Goal: Transaction & Acquisition: Purchase product/service

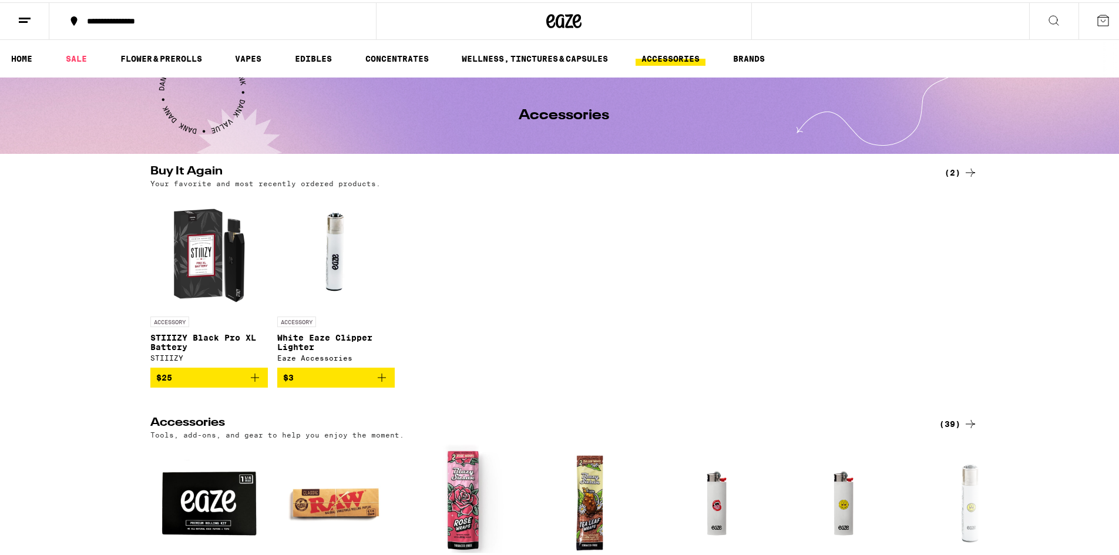
click at [967, 428] on icon at bounding box center [970, 422] width 14 height 14
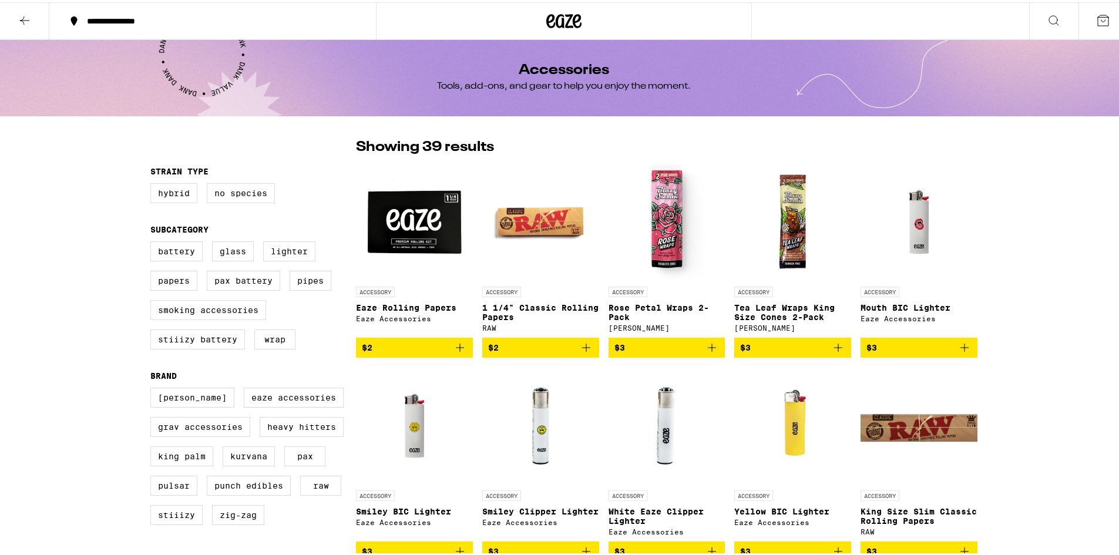
click at [943, 426] on img "Open page for King Size Slim Classic Rolling Papers from RAW" at bounding box center [918, 423] width 117 height 117
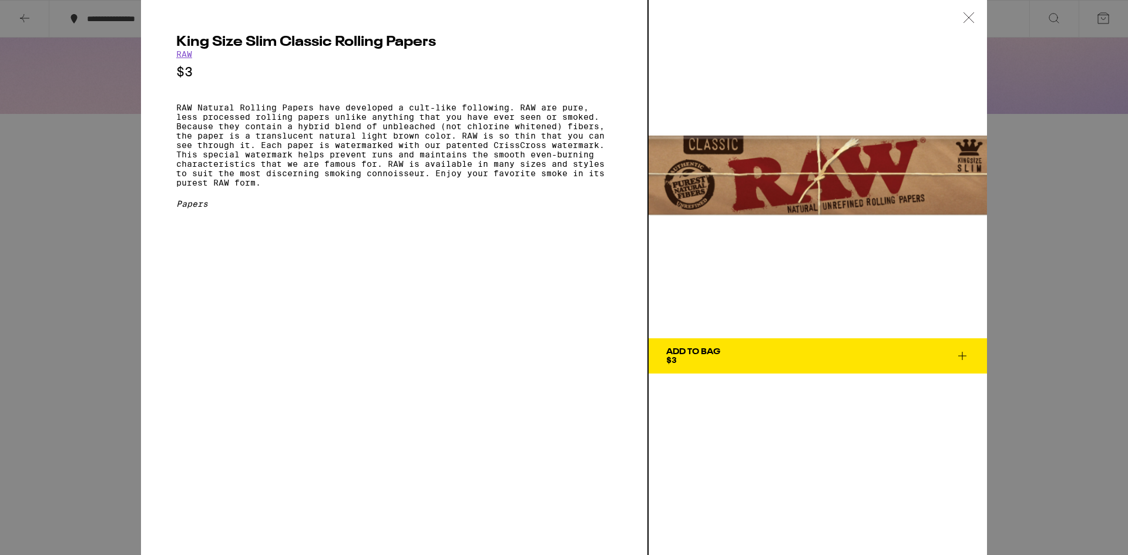
click at [971, 15] on icon at bounding box center [969, 17] width 12 height 11
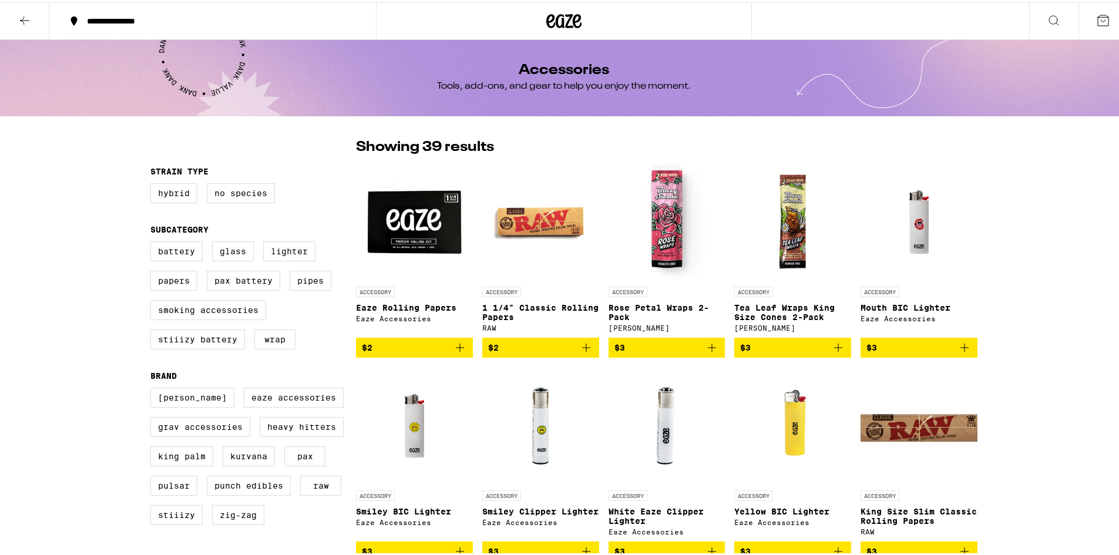
click at [23, 16] on icon at bounding box center [25, 18] width 14 height 14
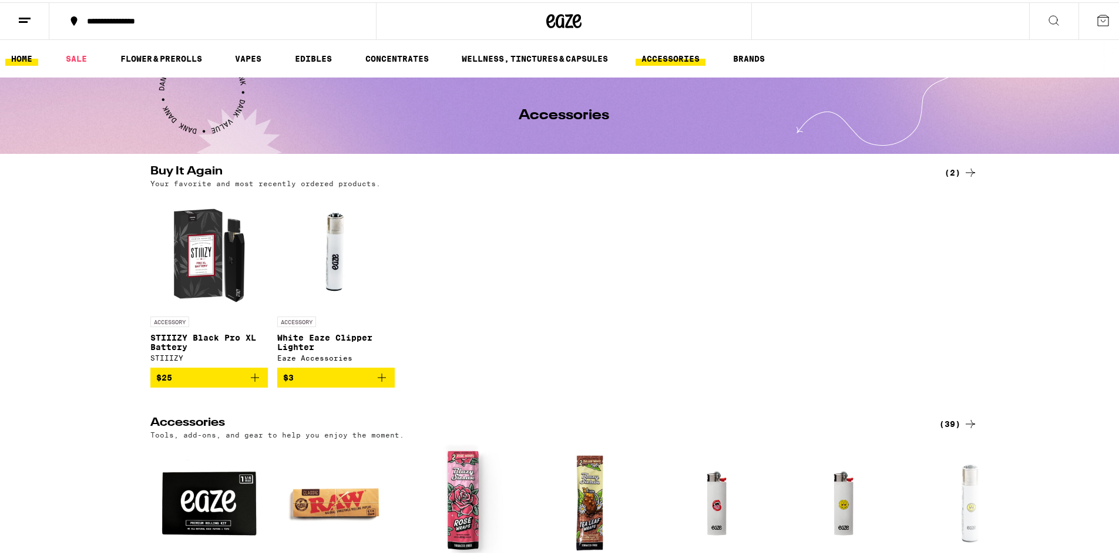
click at [21, 55] on link "HOME" at bounding box center [21, 56] width 33 height 14
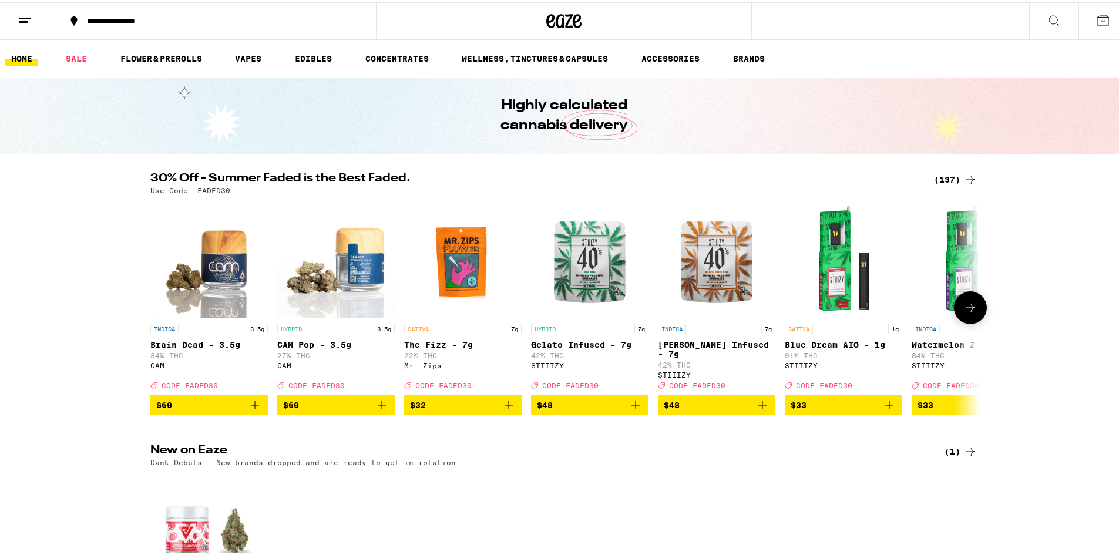
click at [967, 307] on icon at bounding box center [970, 305] width 14 height 14
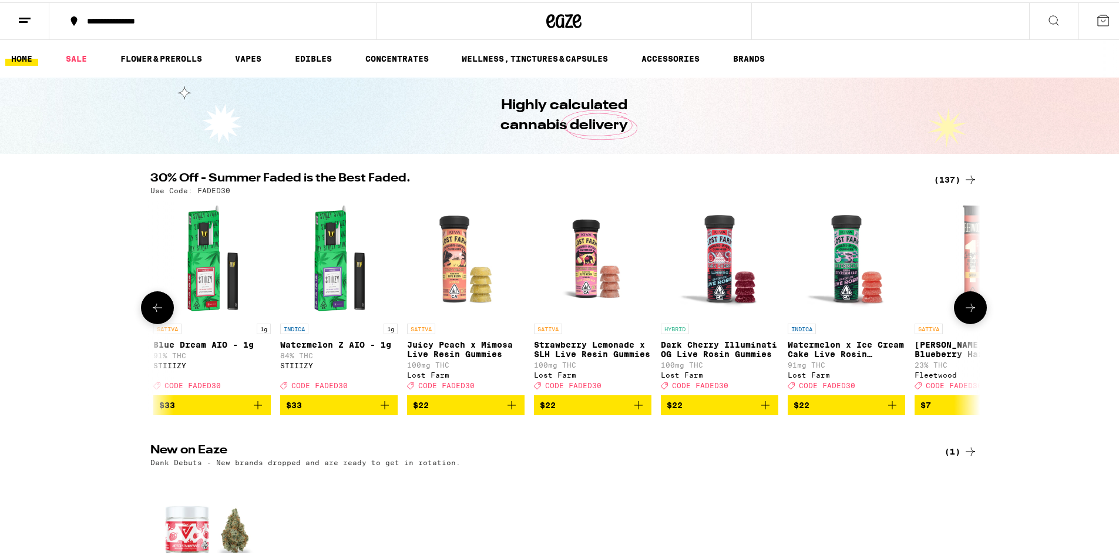
scroll to position [0, 699]
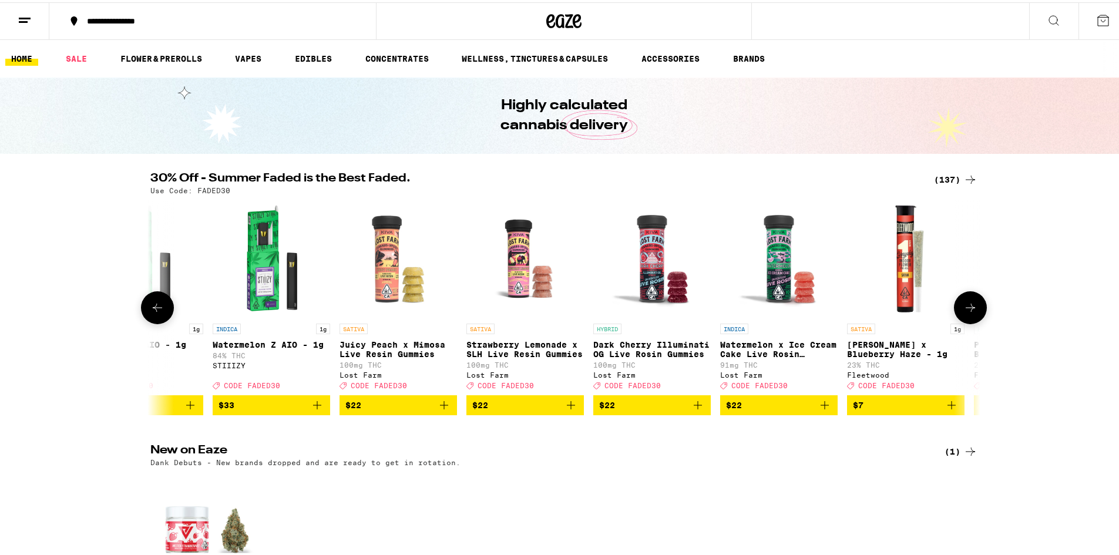
click at [968, 307] on icon at bounding box center [970, 305] width 14 height 14
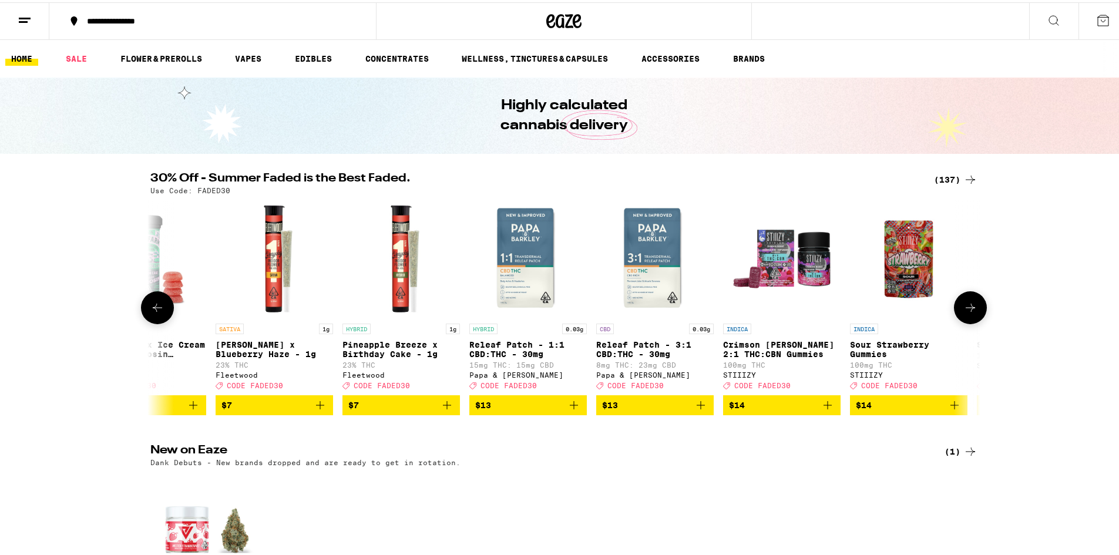
scroll to position [0, 1398]
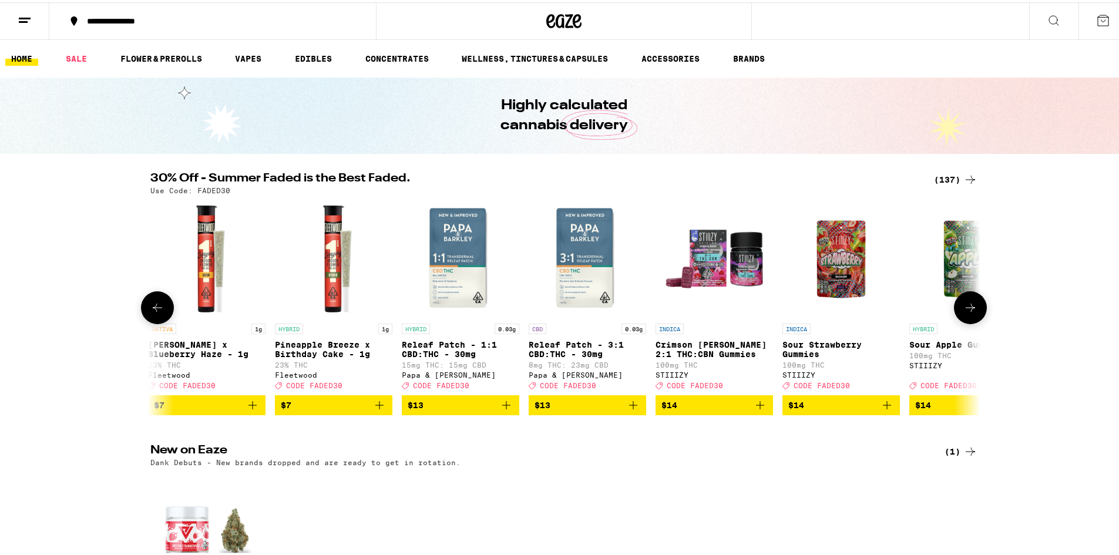
click at [970, 307] on icon at bounding box center [970, 305] width 14 height 14
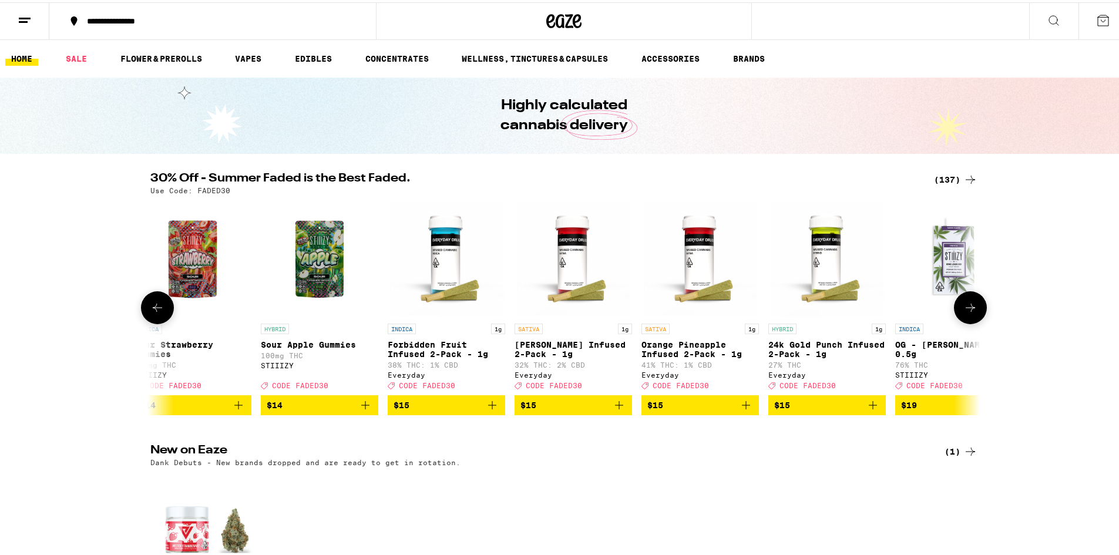
scroll to position [0, 2097]
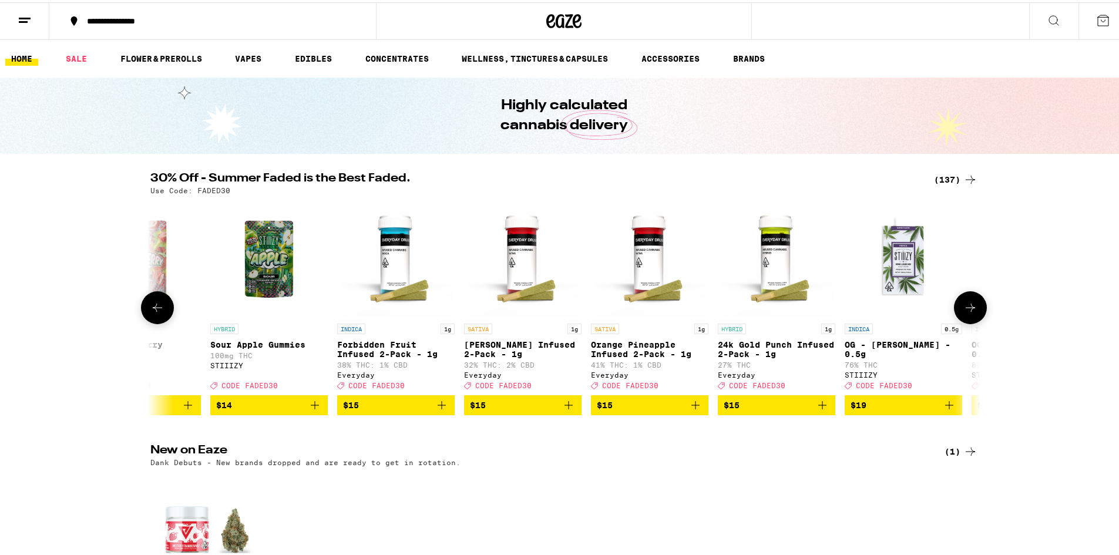
click at [973, 305] on button at bounding box center [970, 305] width 33 height 33
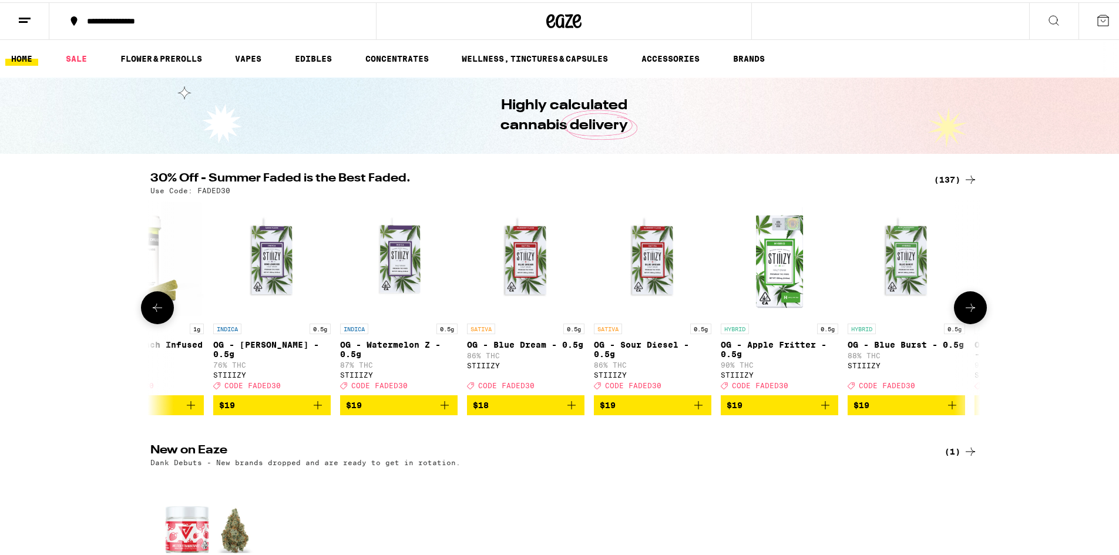
scroll to position [0, 2796]
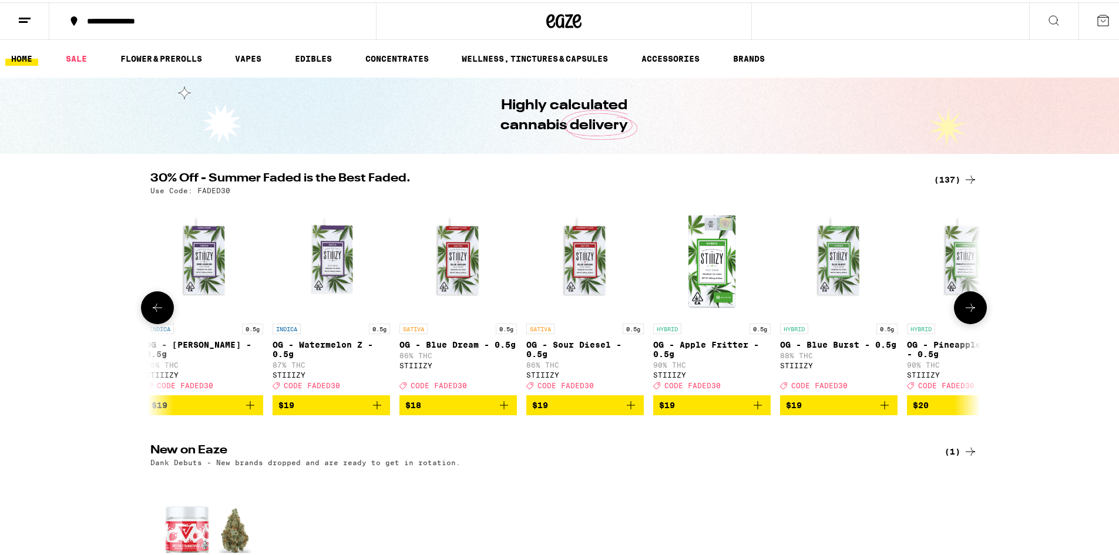
click at [973, 305] on button at bounding box center [970, 305] width 33 height 33
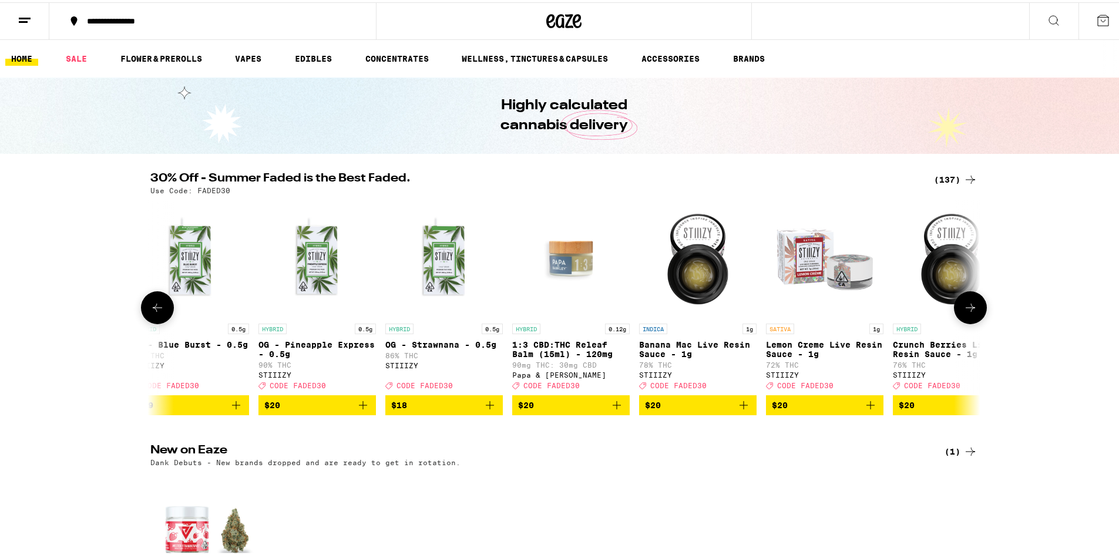
scroll to position [0, 3495]
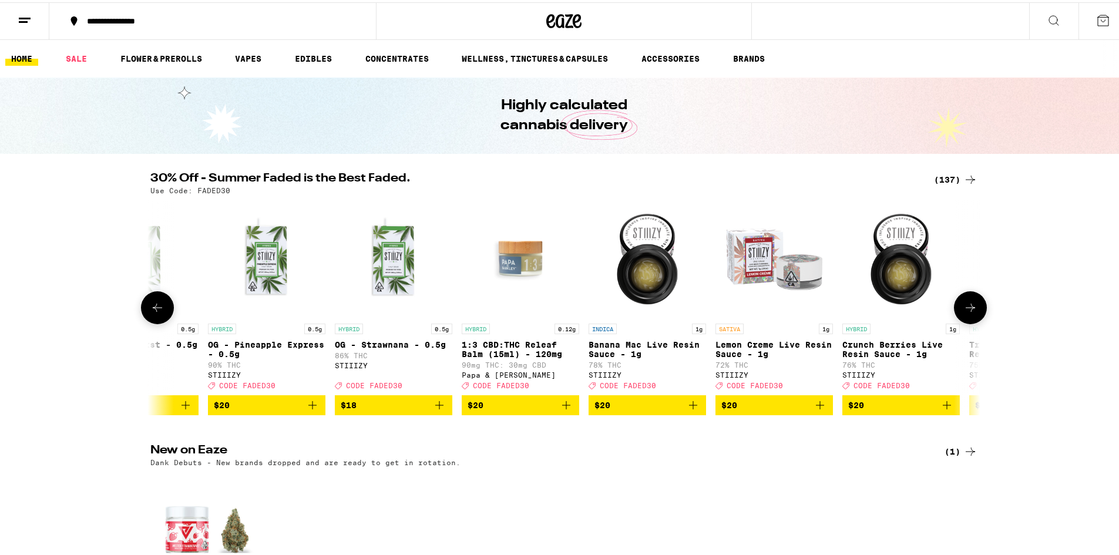
click at [963, 306] on icon at bounding box center [970, 305] width 14 height 14
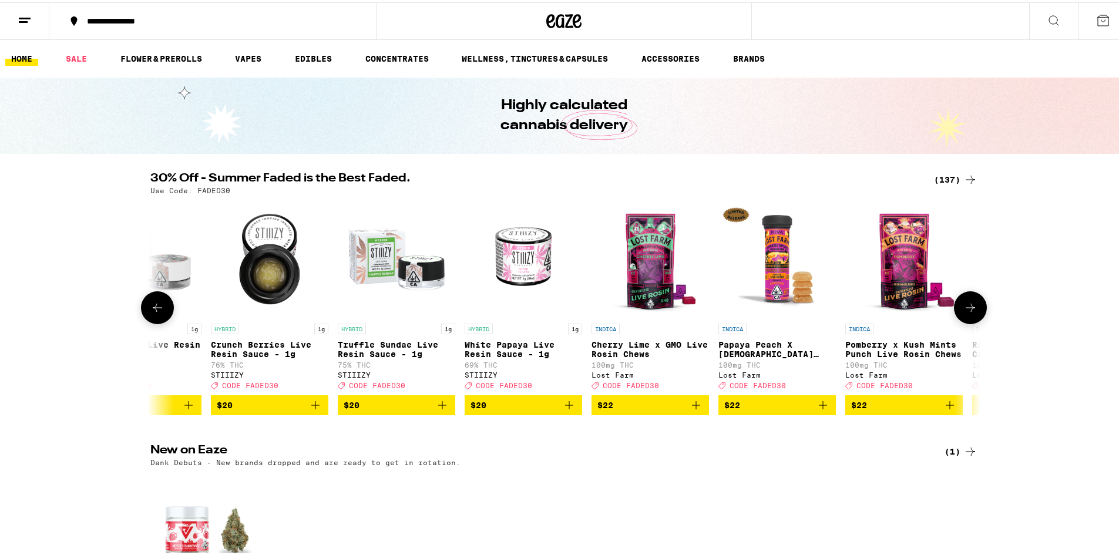
scroll to position [0, 4193]
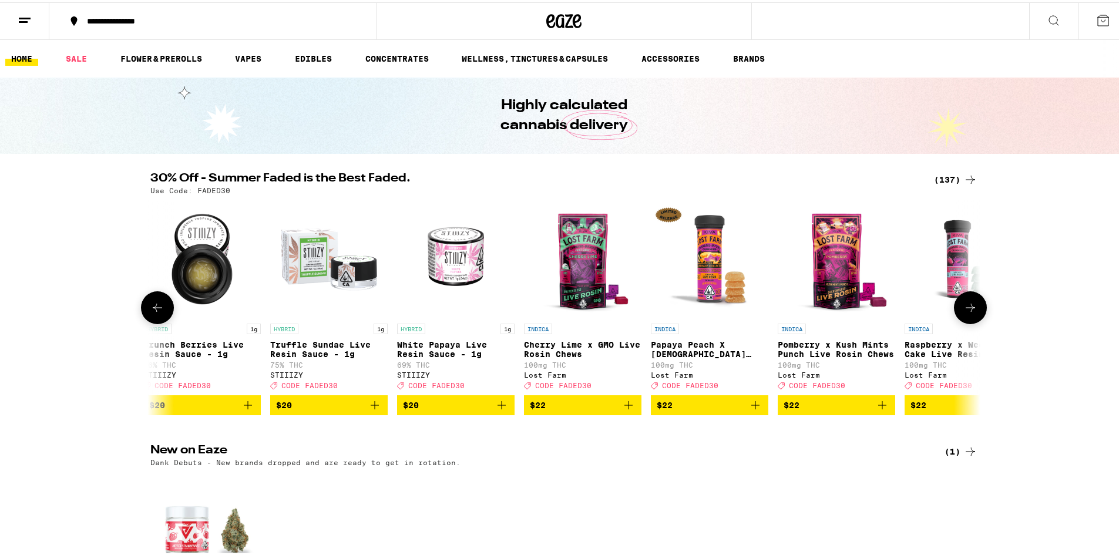
click at [978, 305] on button at bounding box center [970, 305] width 33 height 33
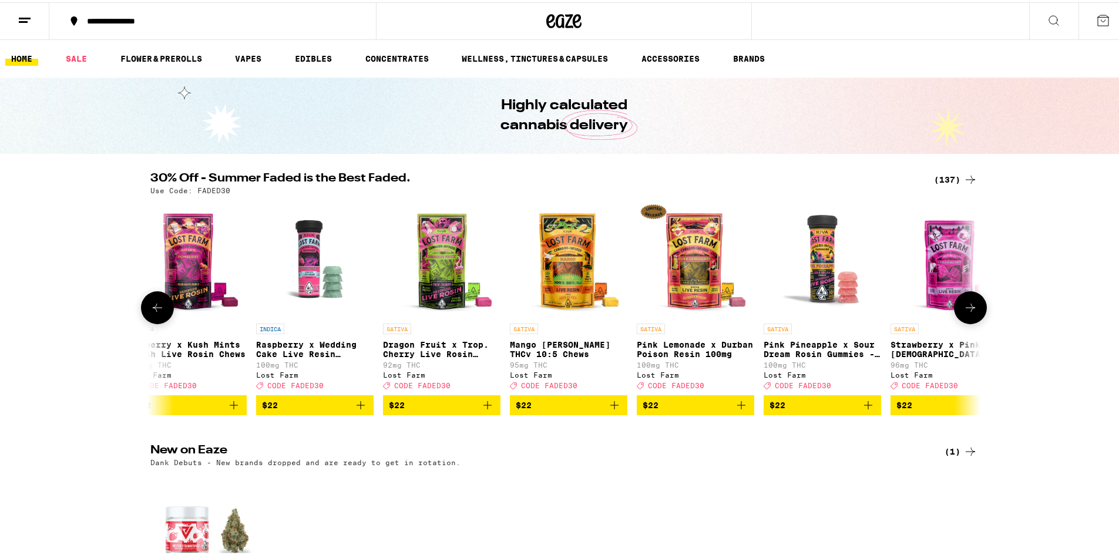
scroll to position [0, 4892]
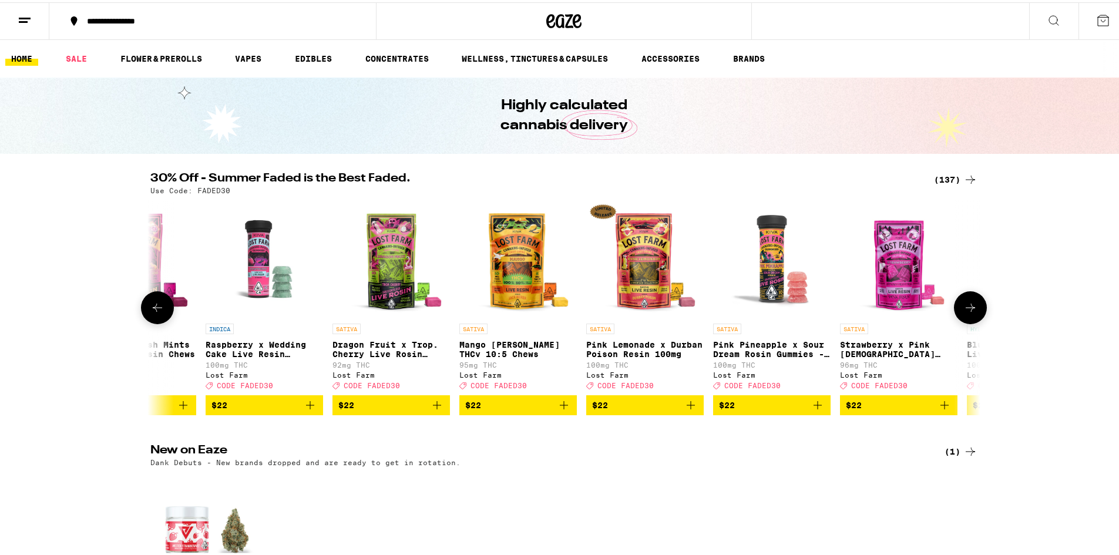
click at [157, 308] on icon at bounding box center [157, 305] width 14 height 14
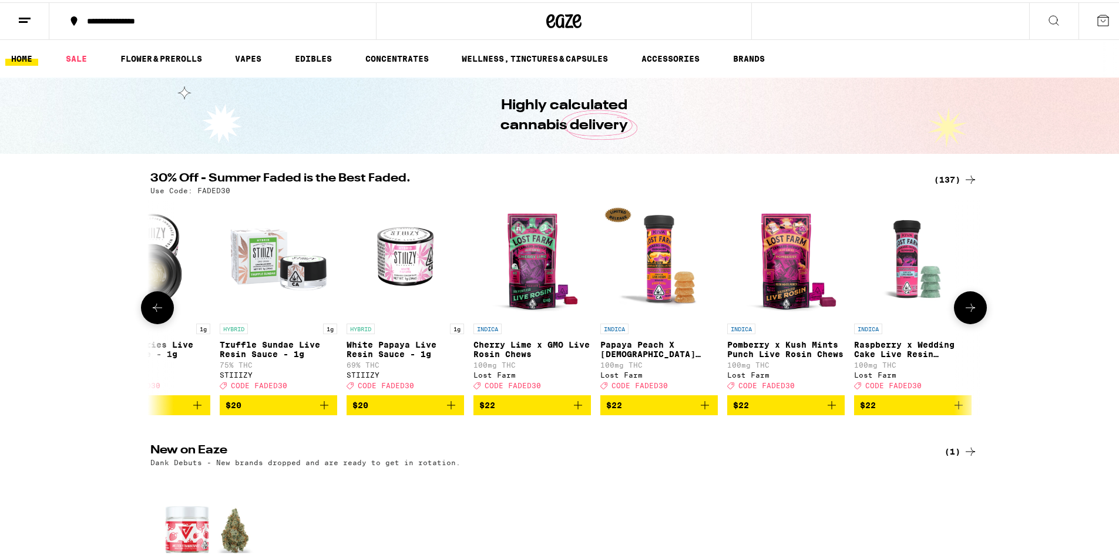
scroll to position [0, 4193]
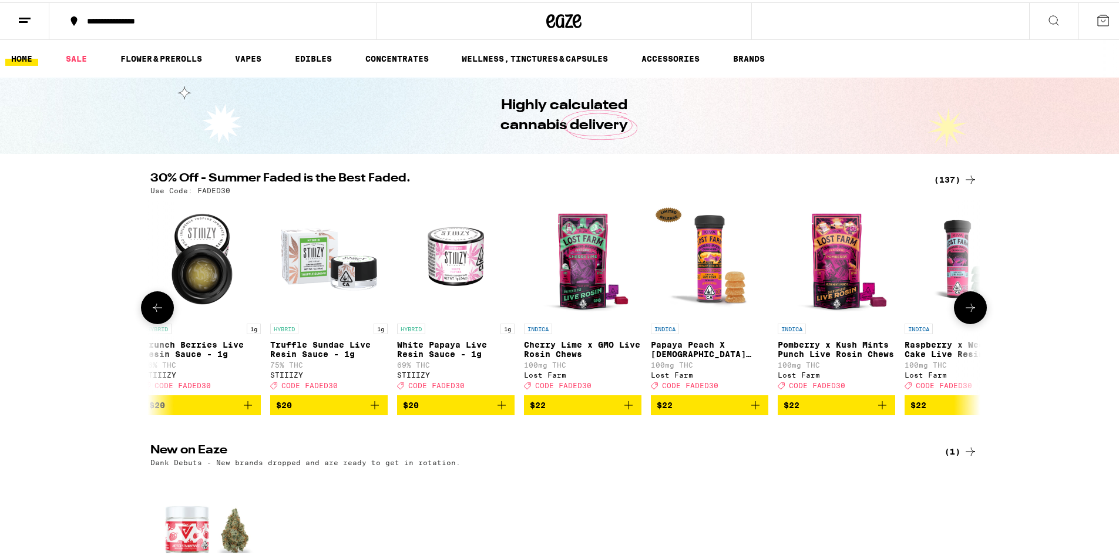
click at [968, 309] on icon at bounding box center [970, 305] width 14 height 14
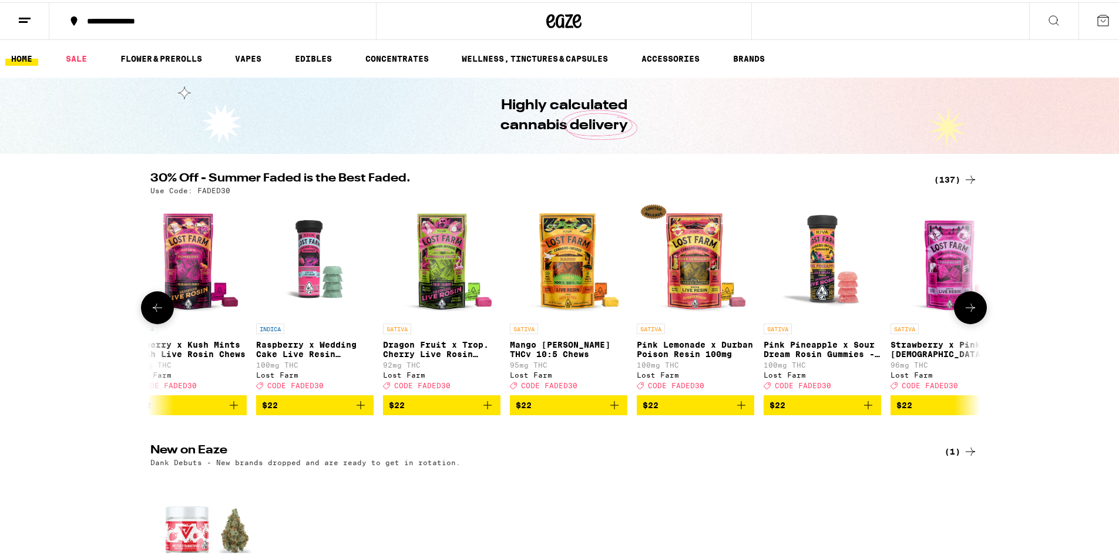
scroll to position [0, 4892]
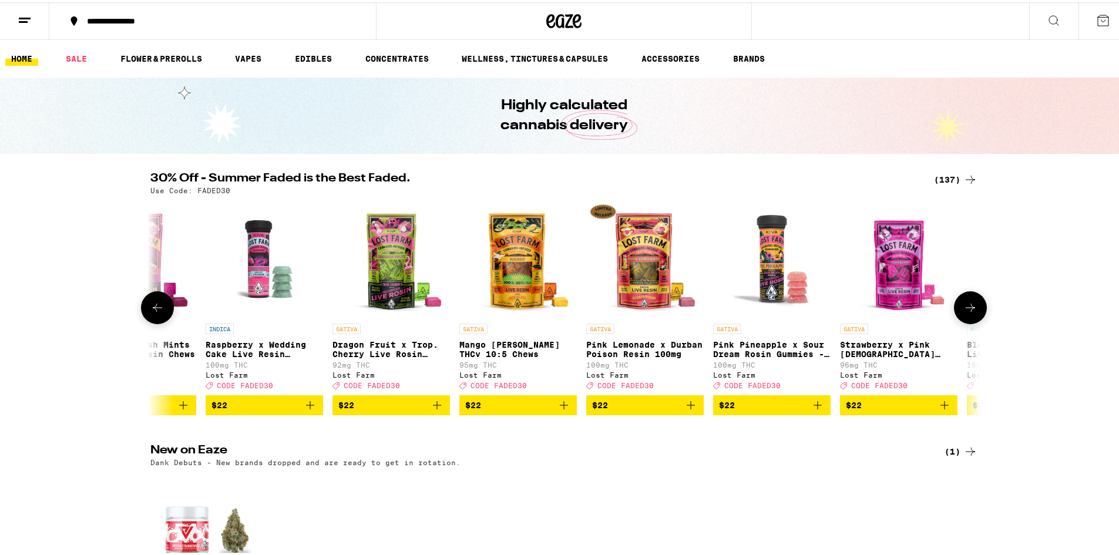
click at [971, 304] on icon at bounding box center [970, 305] width 14 height 14
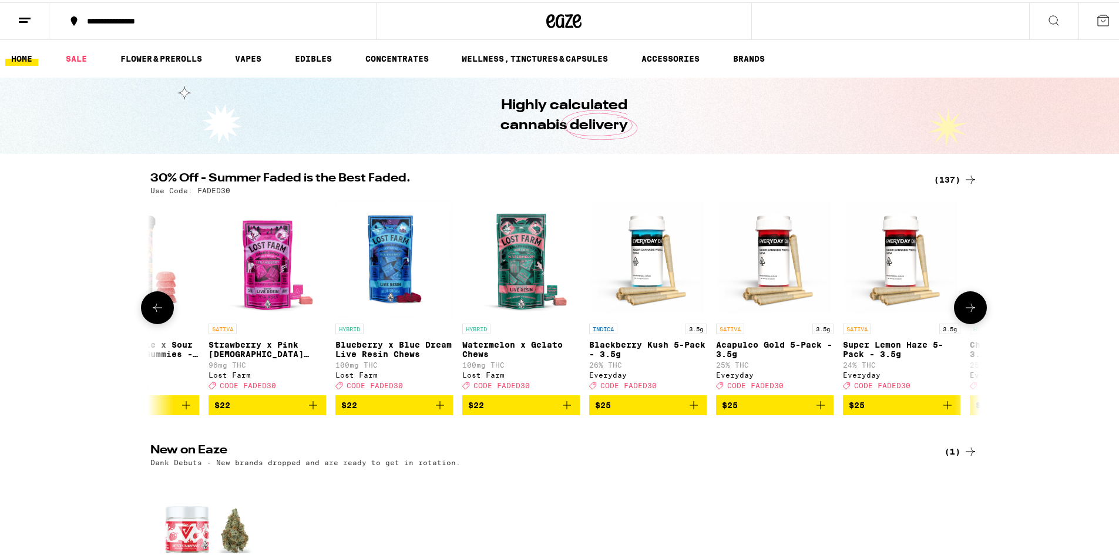
scroll to position [0, 5591]
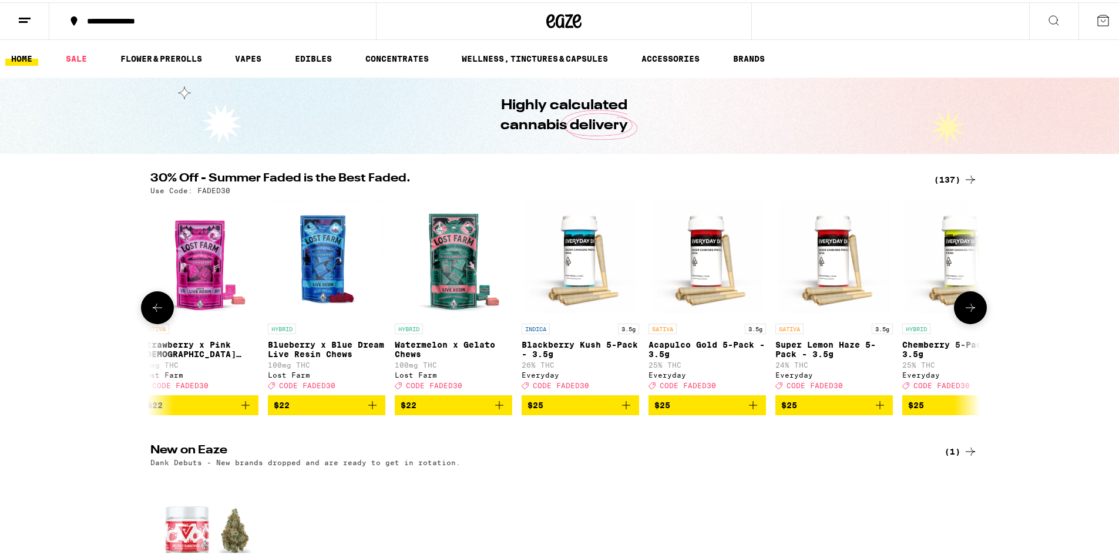
click at [967, 302] on button at bounding box center [970, 305] width 33 height 33
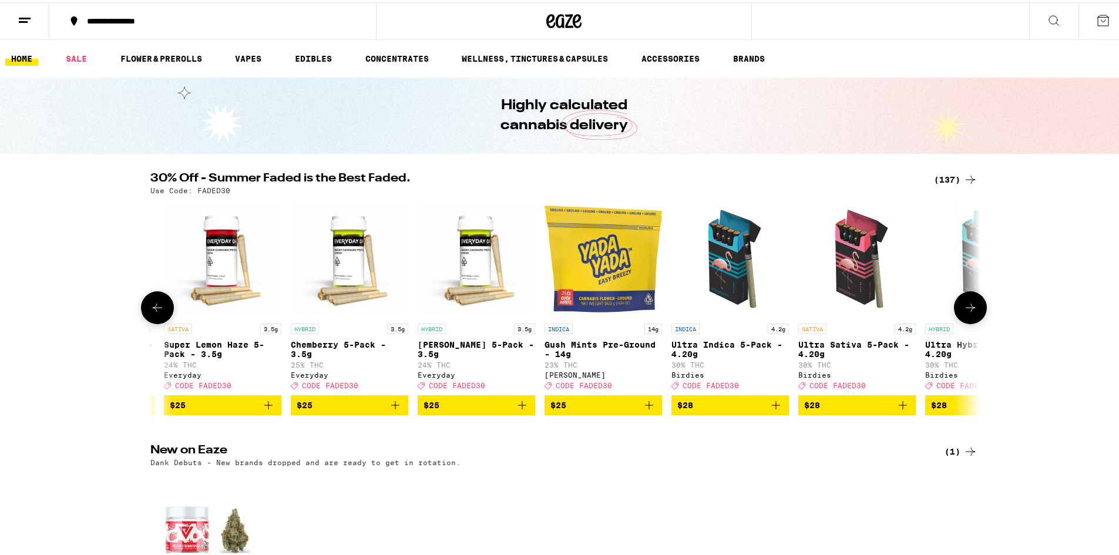
scroll to position [0, 6290]
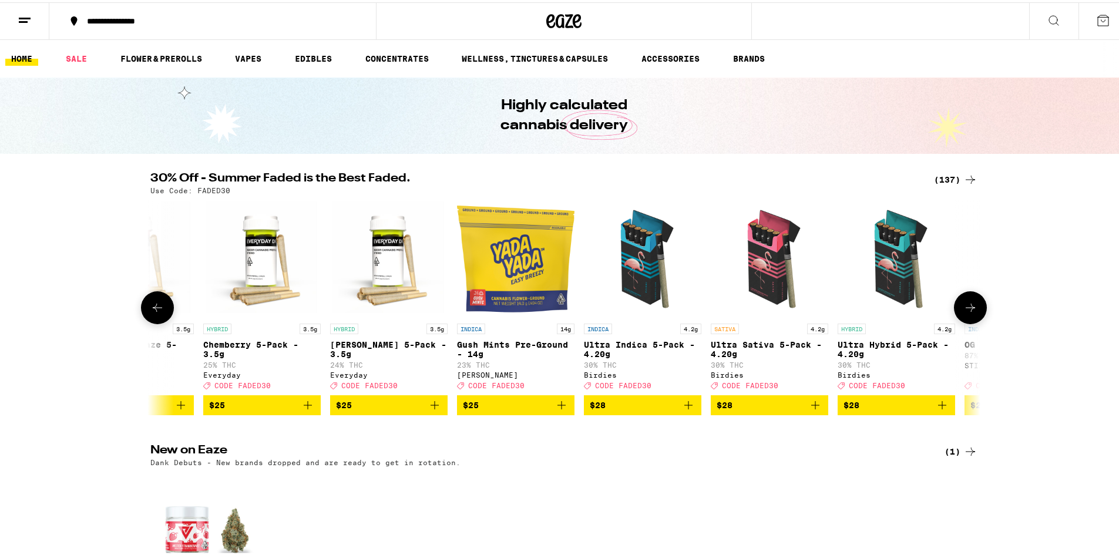
click at [964, 301] on button at bounding box center [970, 305] width 33 height 33
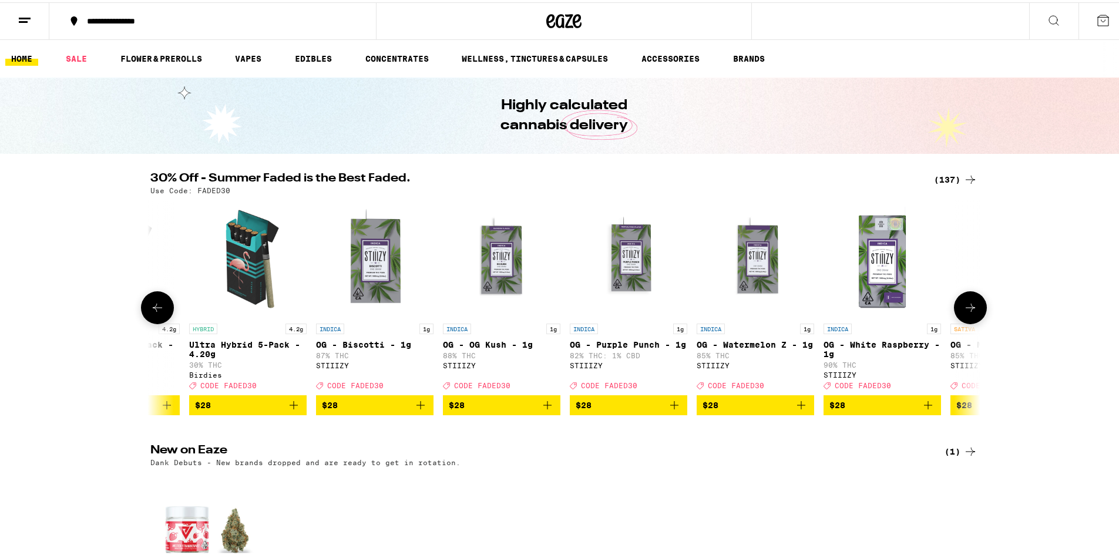
scroll to position [0, 6989]
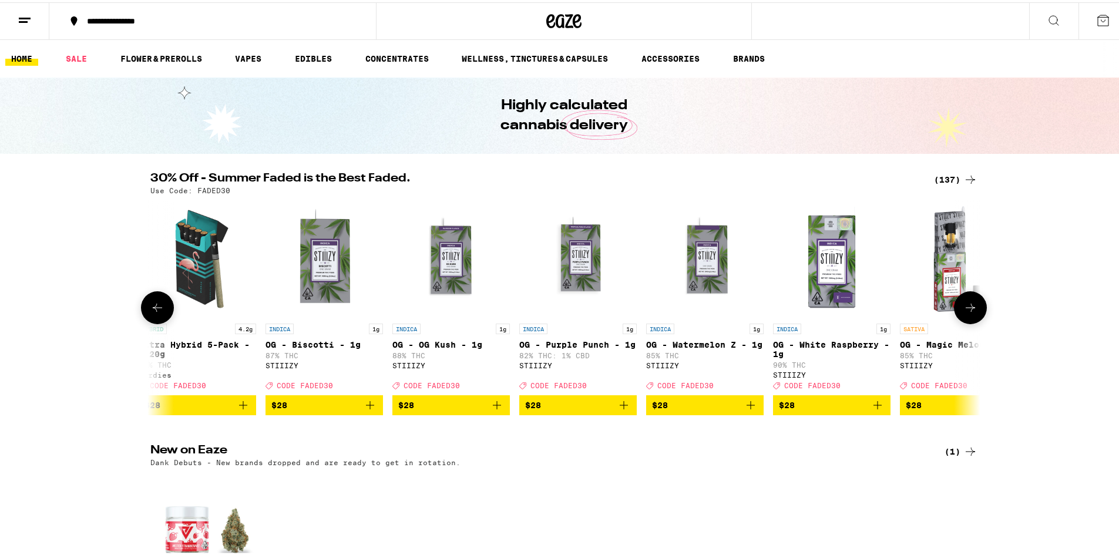
click at [966, 305] on icon at bounding box center [970, 305] width 14 height 14
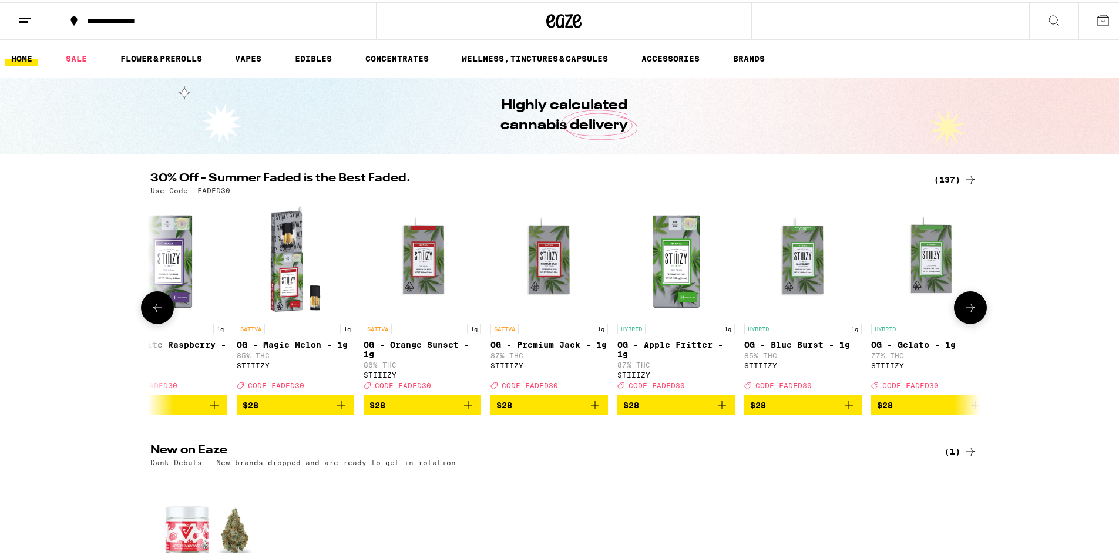
scroll to position [0, 7688]
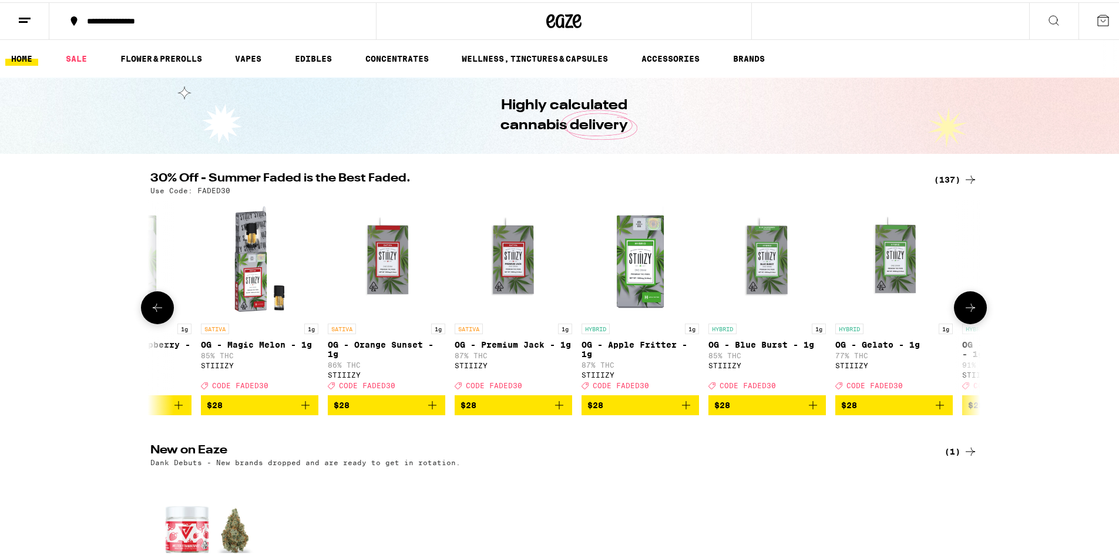
click at [970, 308] on icon at bounding box center [970, 305] width 14 height 14
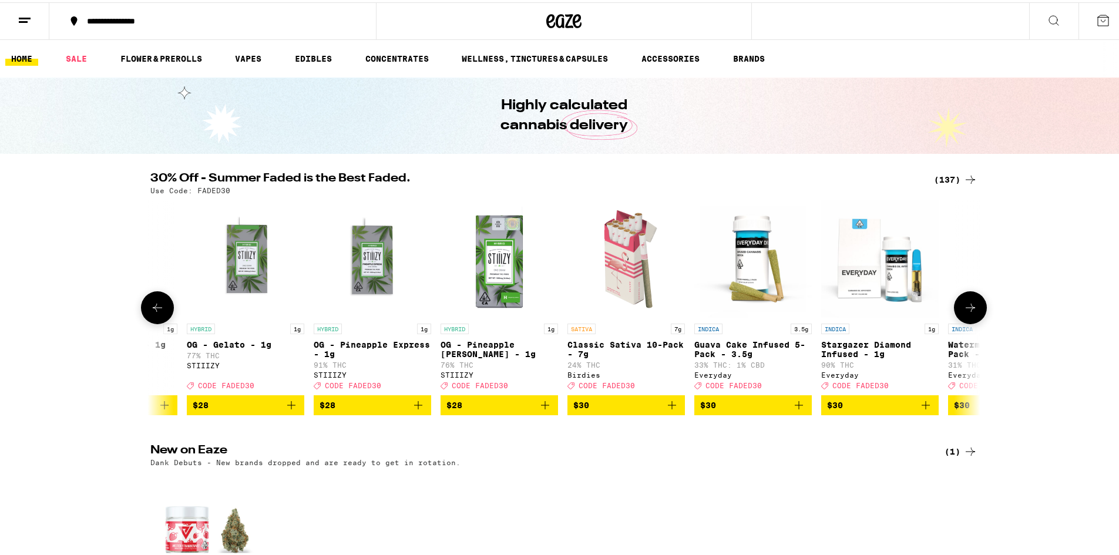
scroll to position [0, 8387]
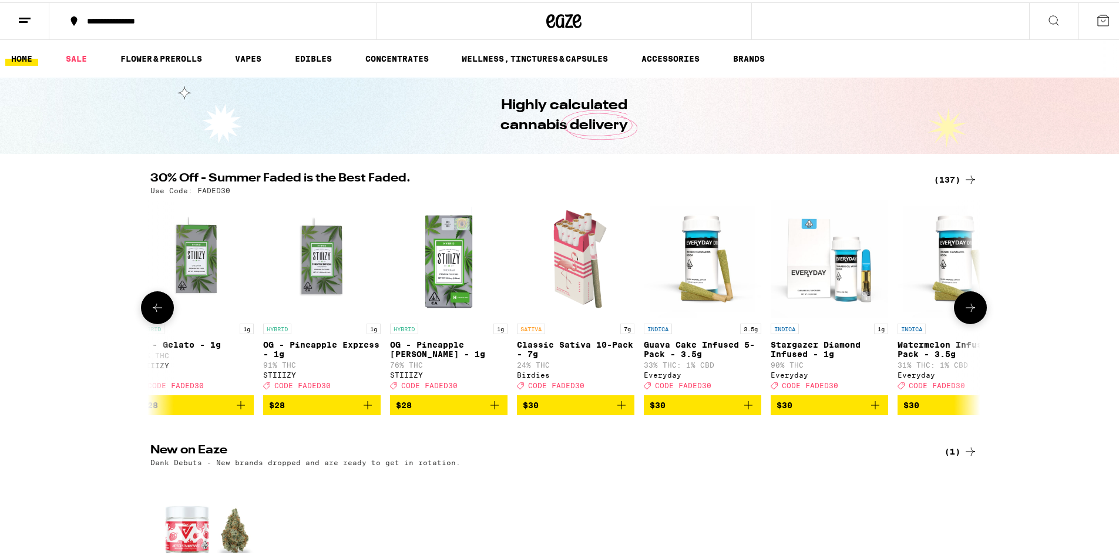
click at [966, 312] on icon at bounding box center [970, 305] width 14 height 14
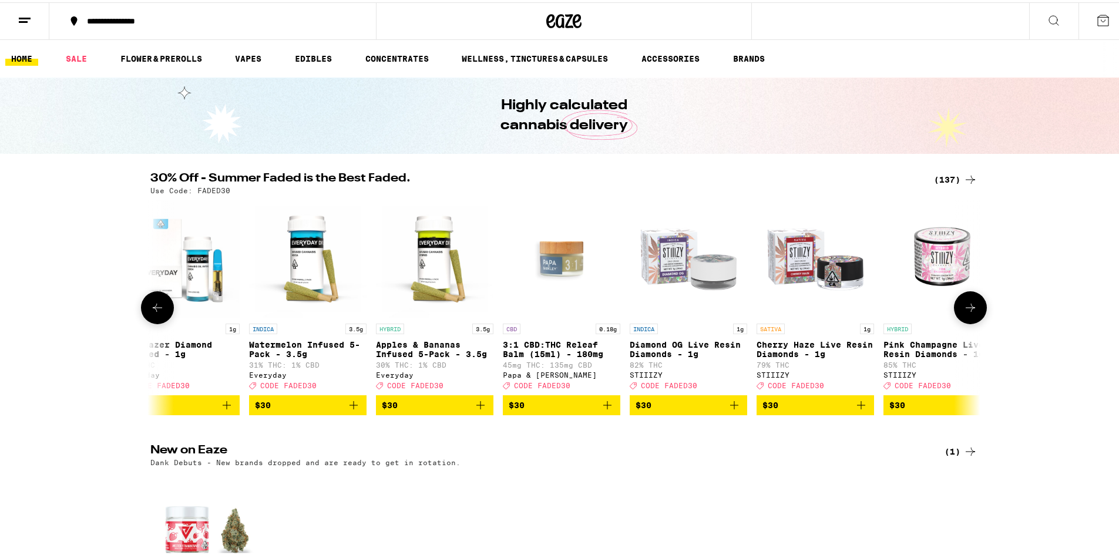
scroll to position [0, 9086]
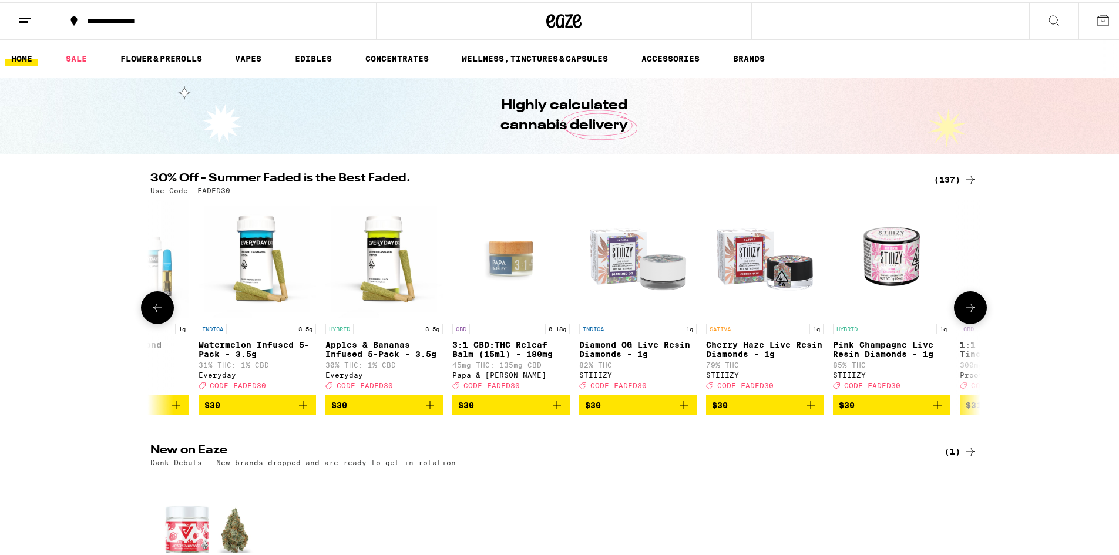
click at [966, 312] on icon at bounding box center [970, 305] width 14 height 14
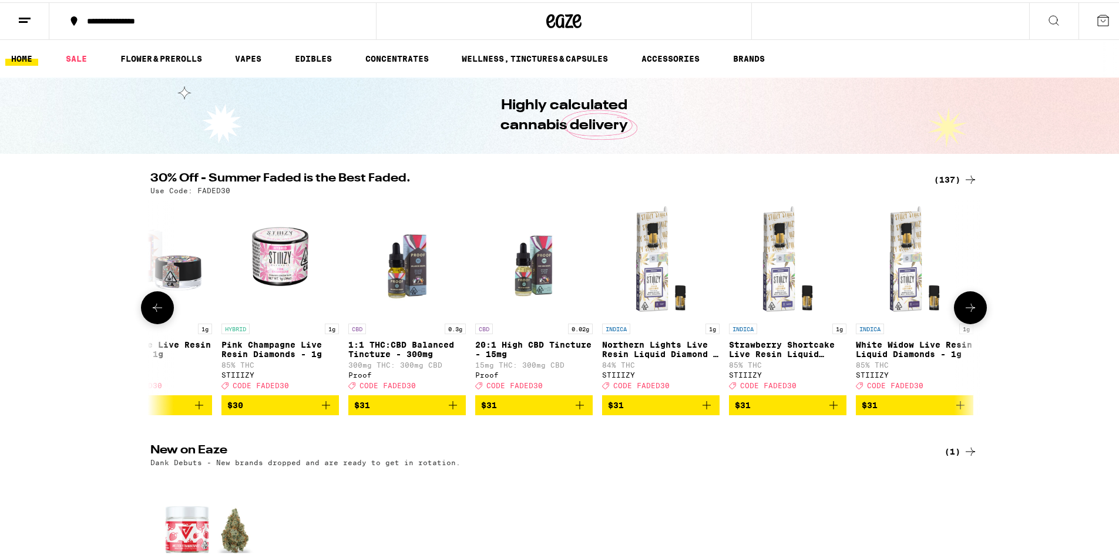
scroll to position [0, 9785]
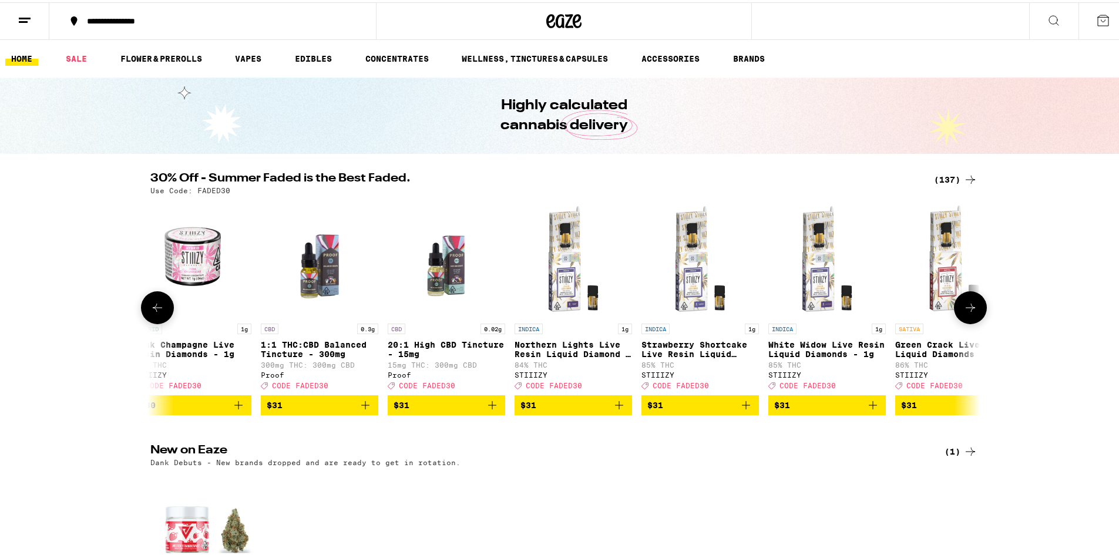
click at [966, 312] on icon at bounding box center [970, 305] width 14 height 14
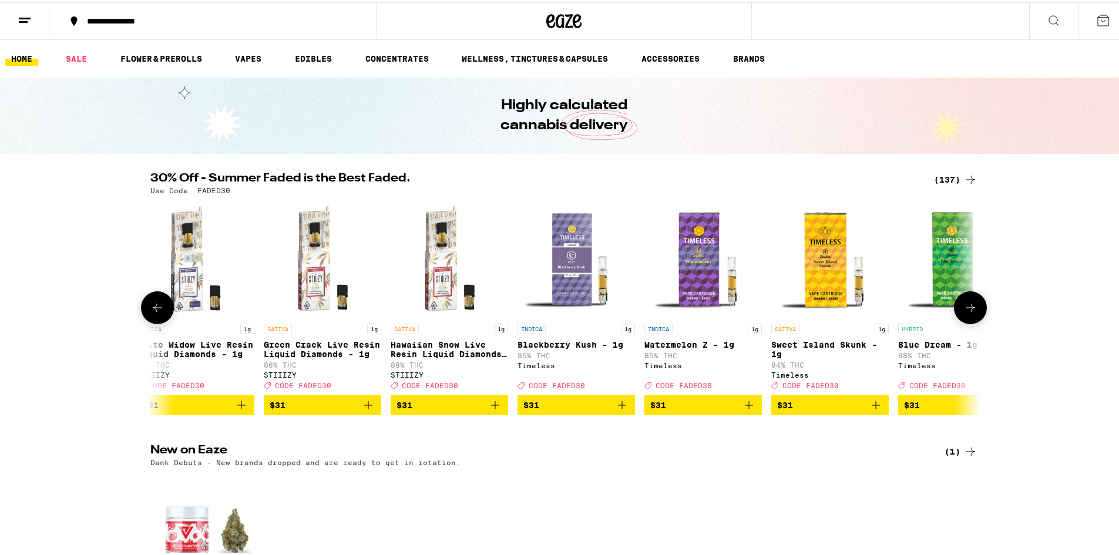
scroll to position [0, 10484]
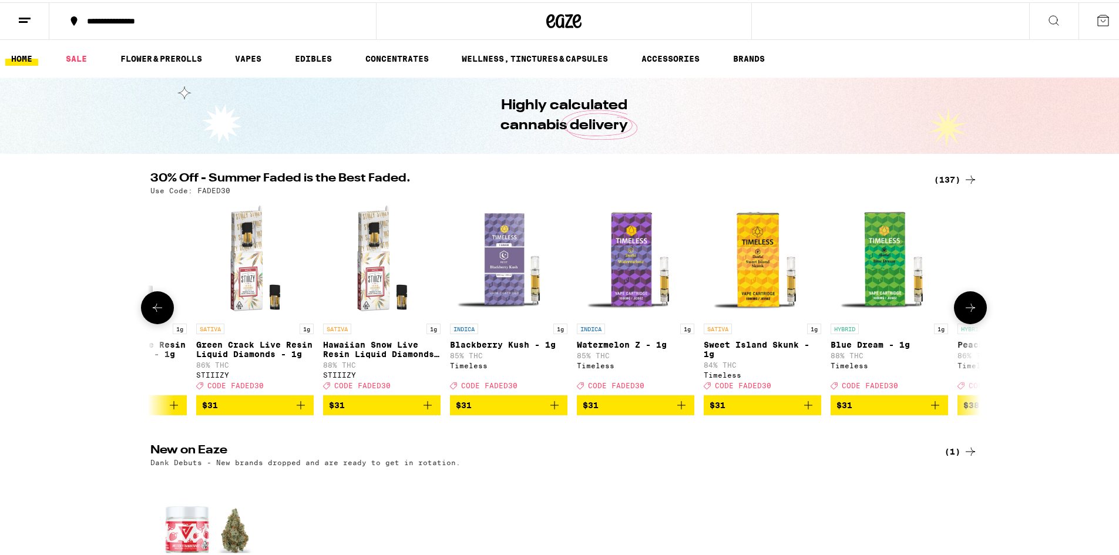
click at [966, 312] on icon at bounding box center [970, 305] width 14 height 14
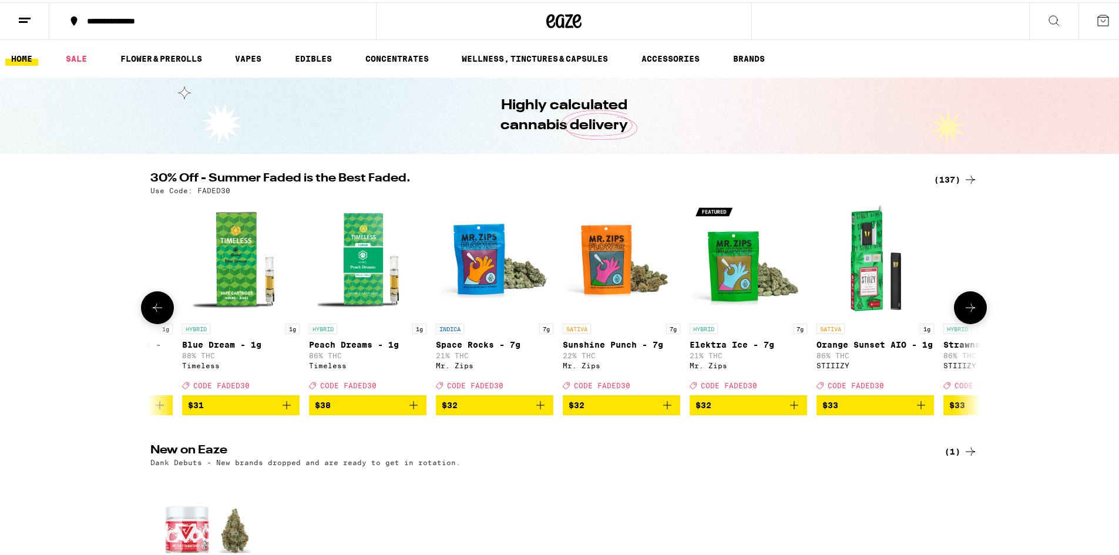
scroll to position [0, 11183]
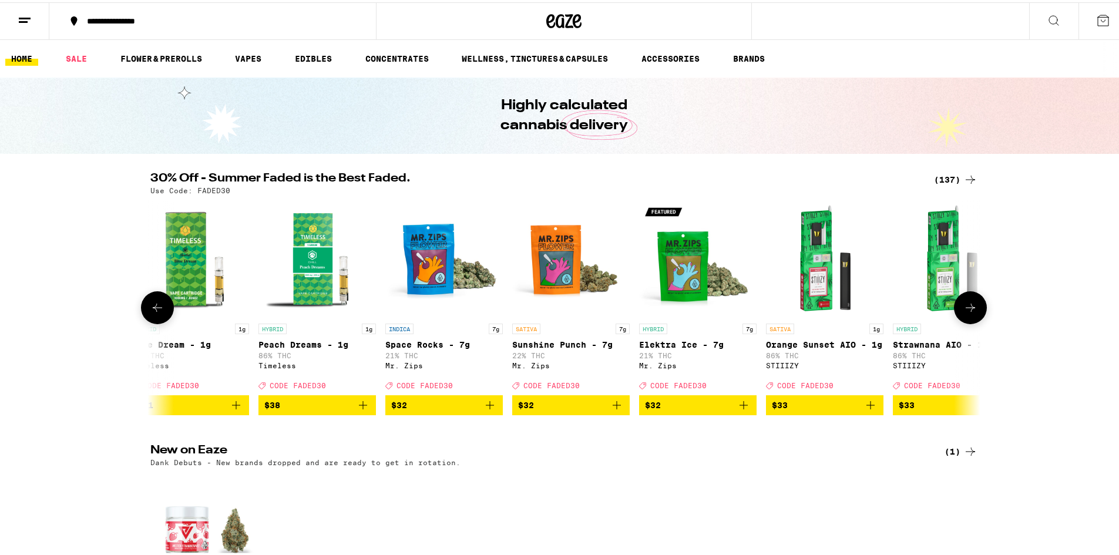
click at [966, 312] on icon at bounding box center [970, 305] width 14 height 14
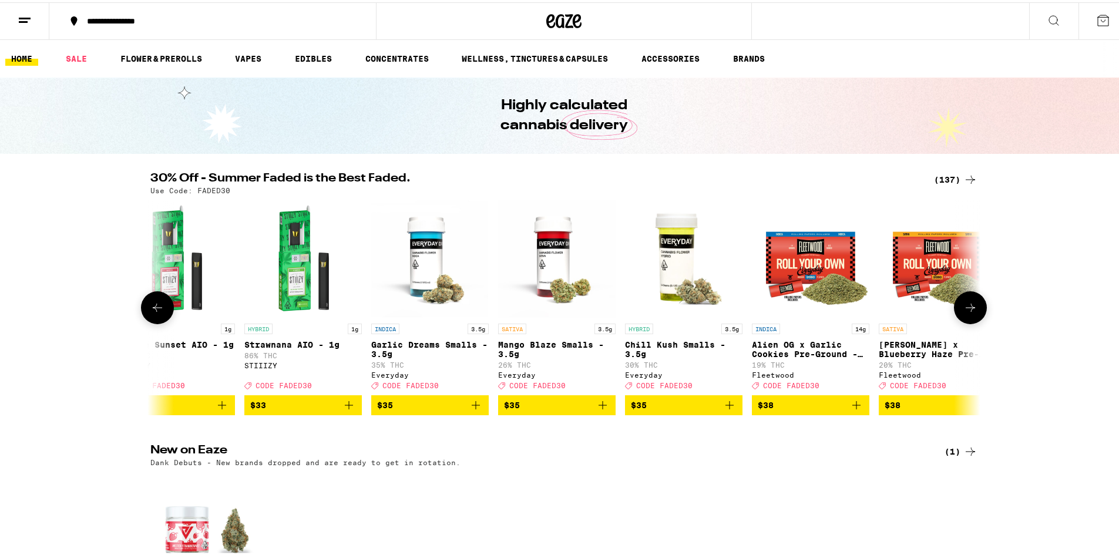
scroll to position [0, 11882]
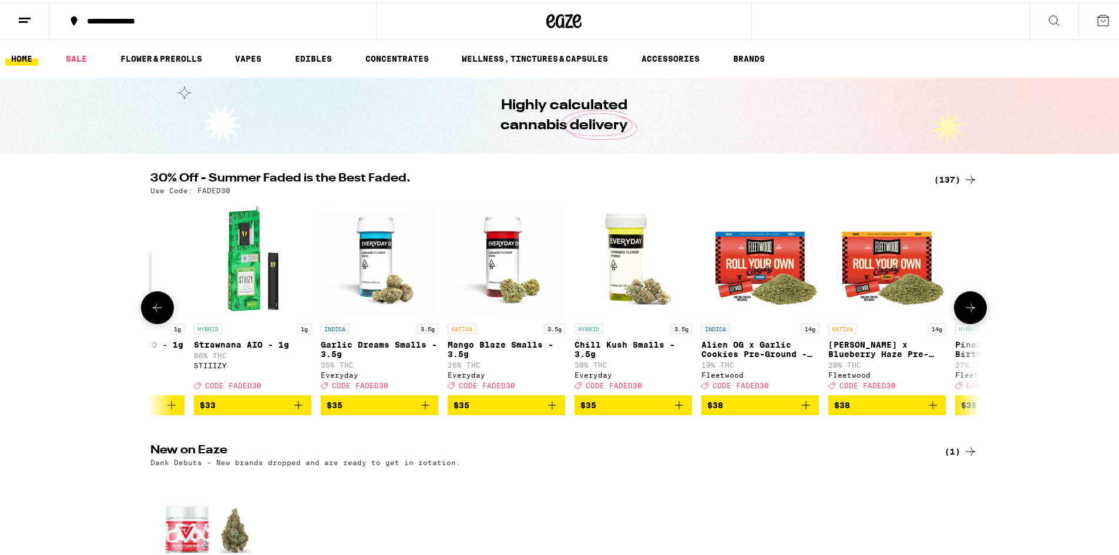
click at [966, 312] on icon at bounding box center [970, 305] width 14 height 14
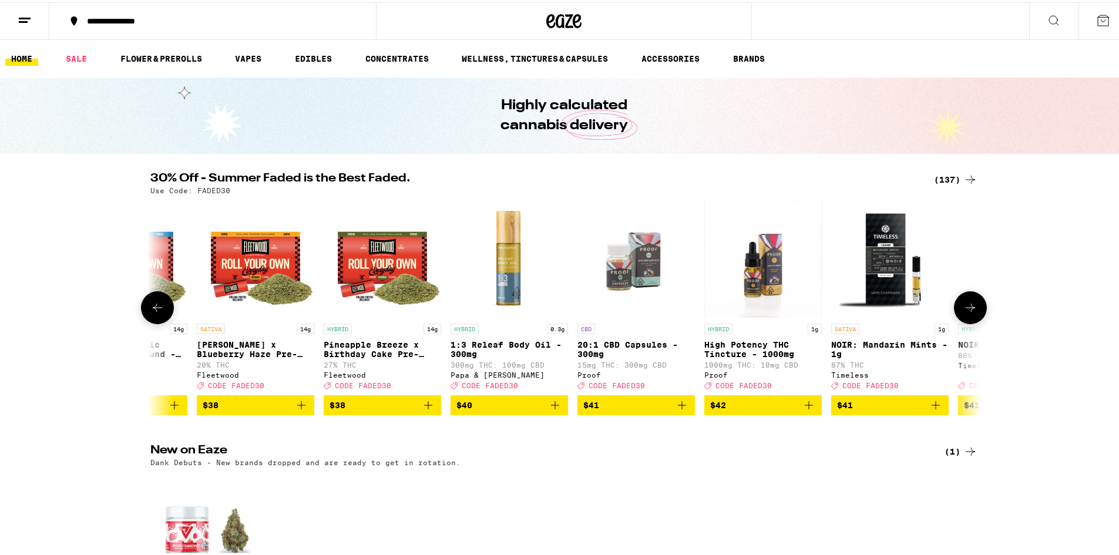
scroll to position [0, 12580]
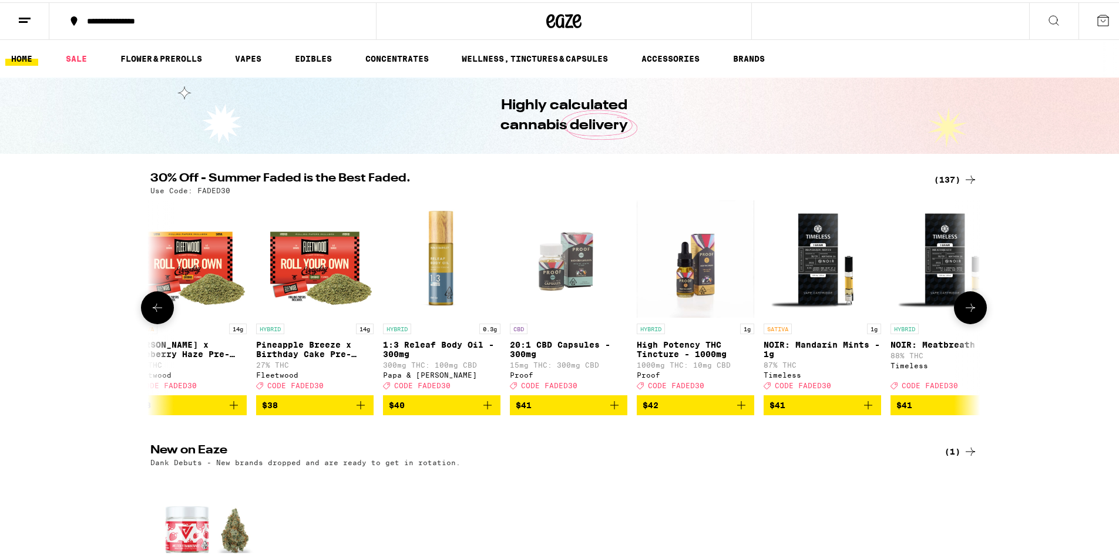
click at [966, 312] on icon at bounding box center [970, 305] width 14 height 14
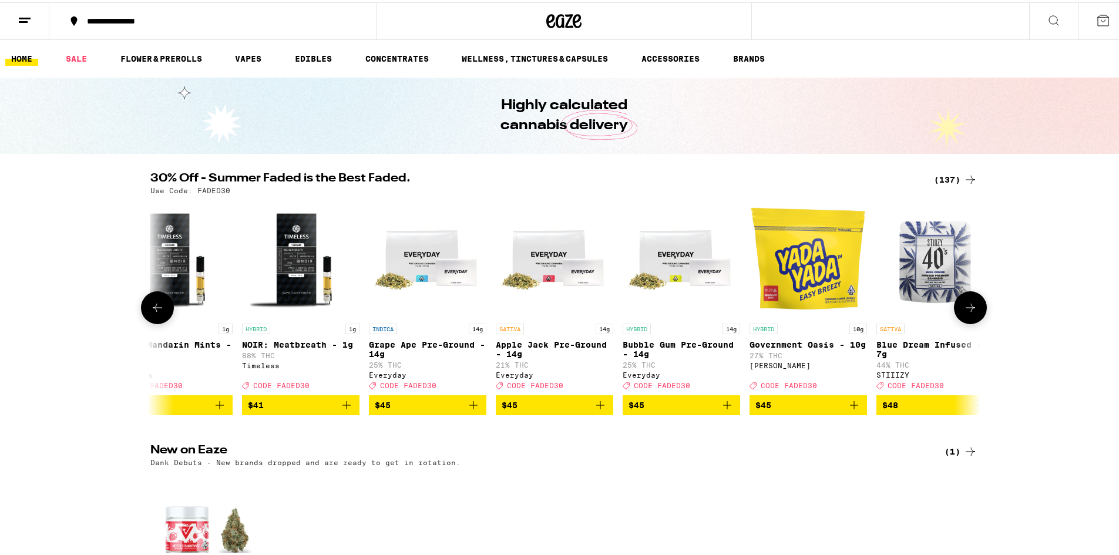
scroll to position [0, 13279]
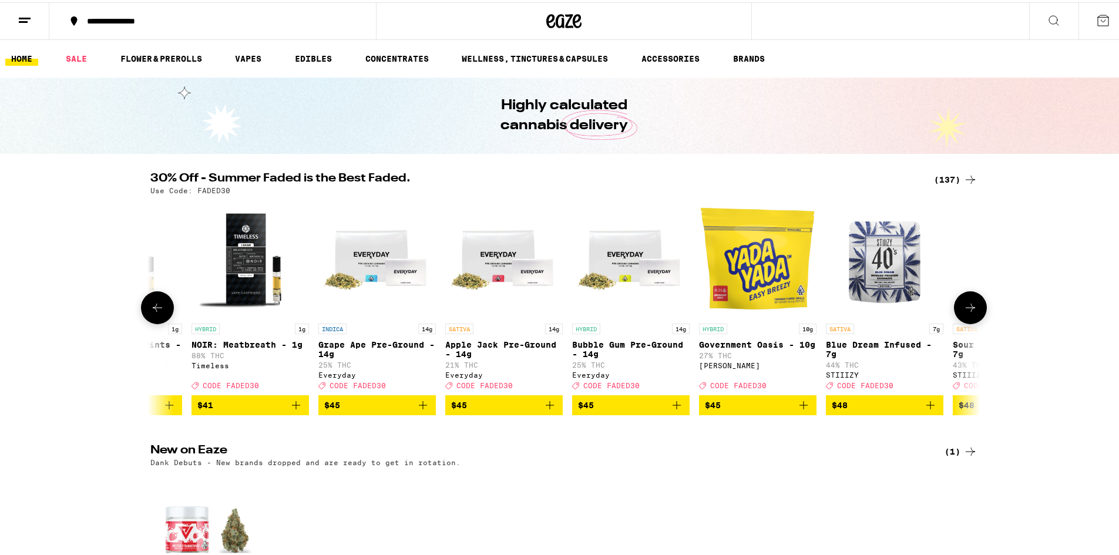
click at [966, 312] on icon at bounding box center [970, 305] width 14 height 14
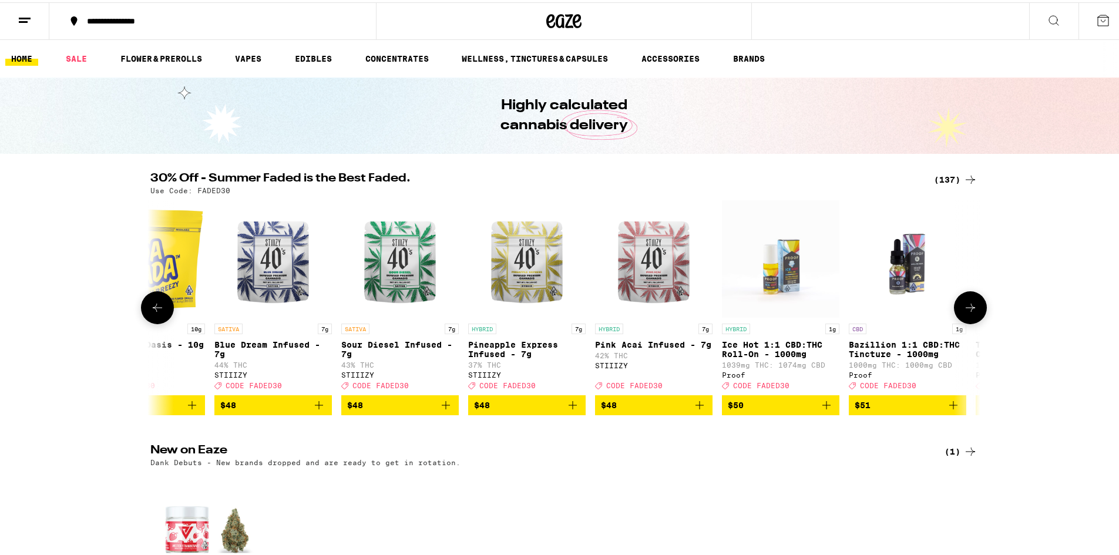
scroll to position [0, 13978]
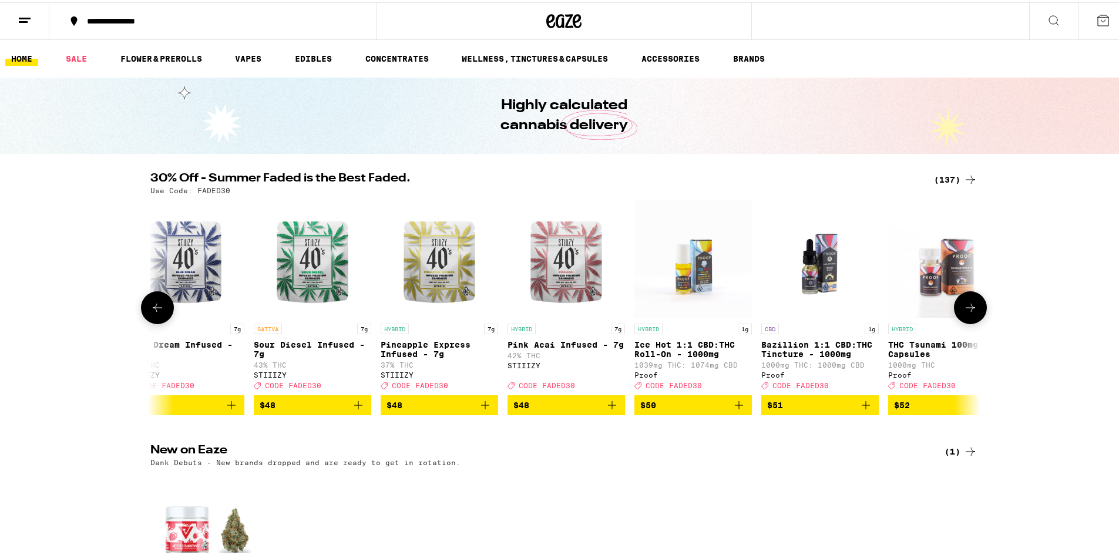
click at [966, 312] on icon at bounding box center [970, 305] width 14 height 14
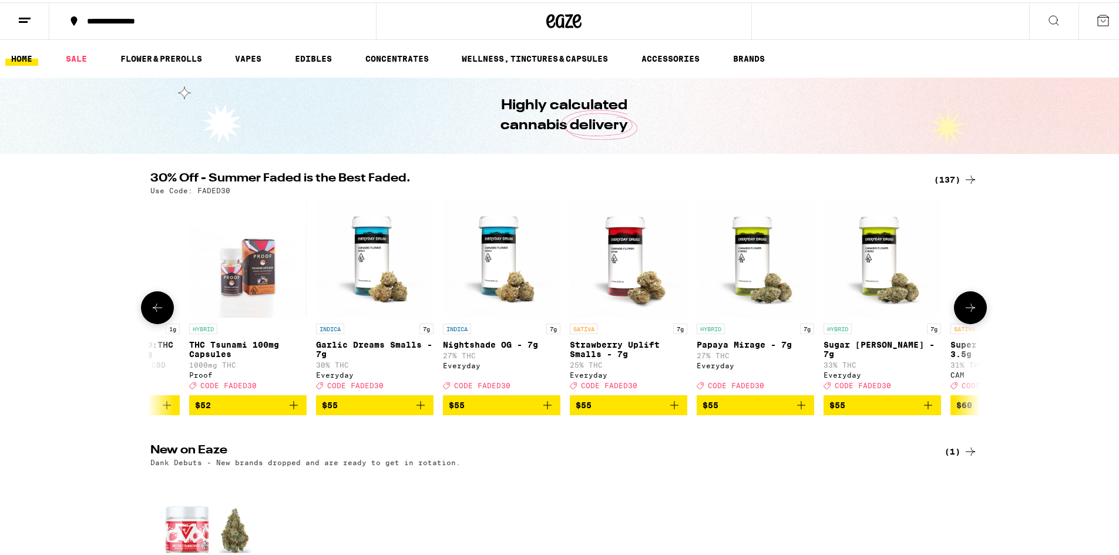
click at [966, 312] on icon at bounding box center [970, 305] width 14 height 14
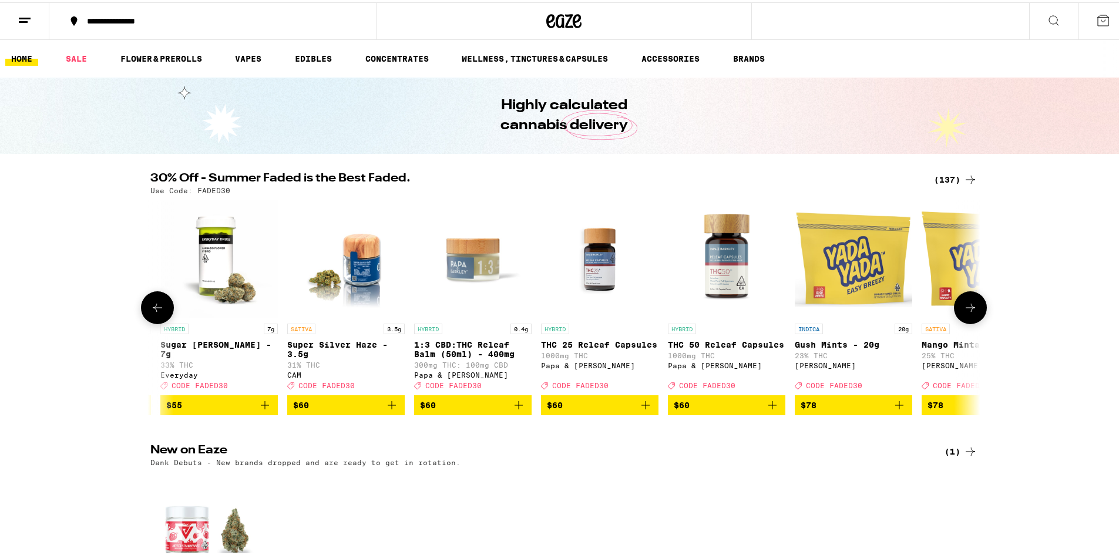
scroll to position [0, 15376]
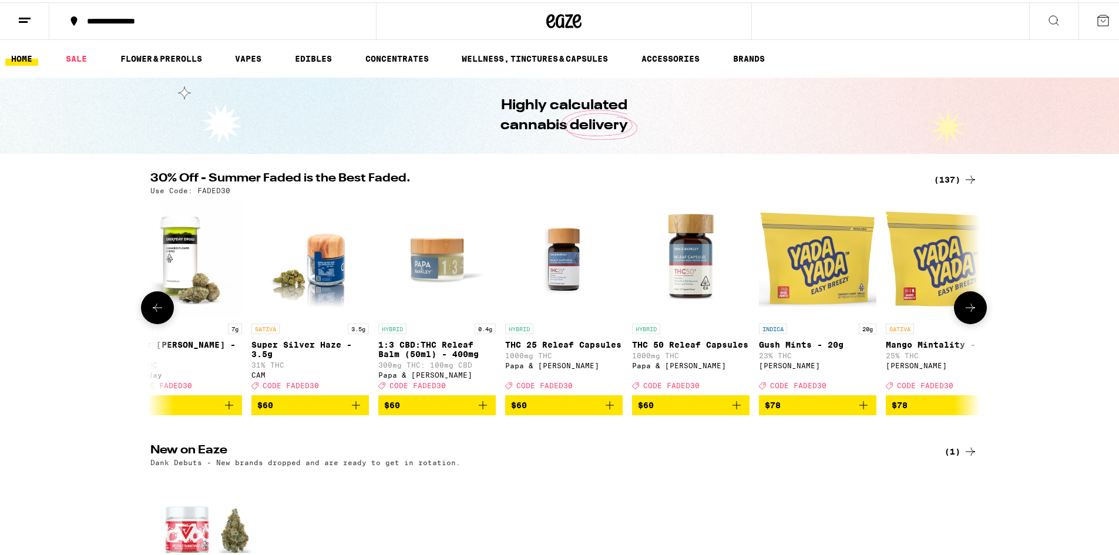
click at [966, 312] on icon at bounding box center [970, 305] width 14 height 14
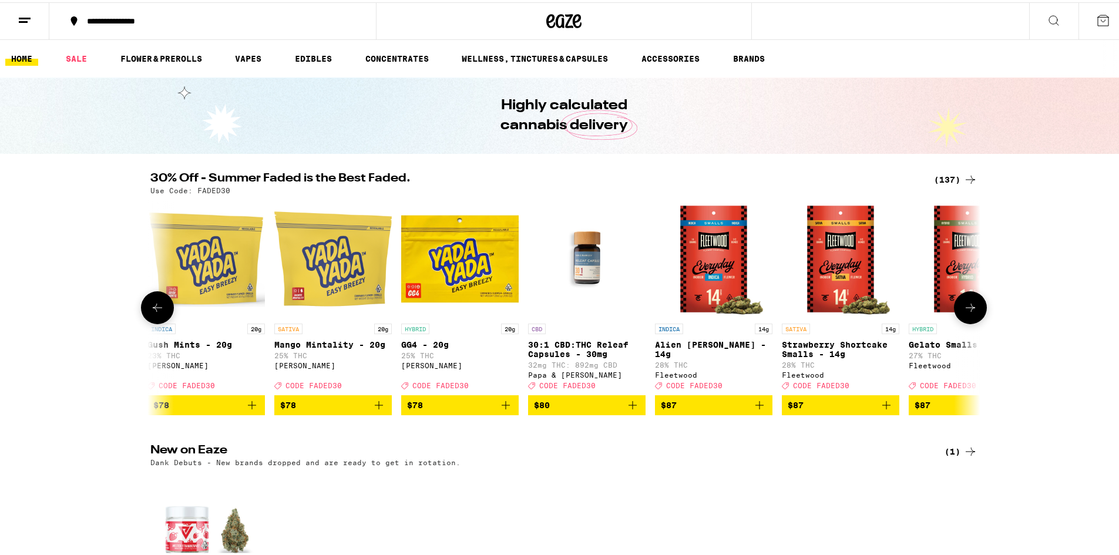
scroll to position [0, 16075]
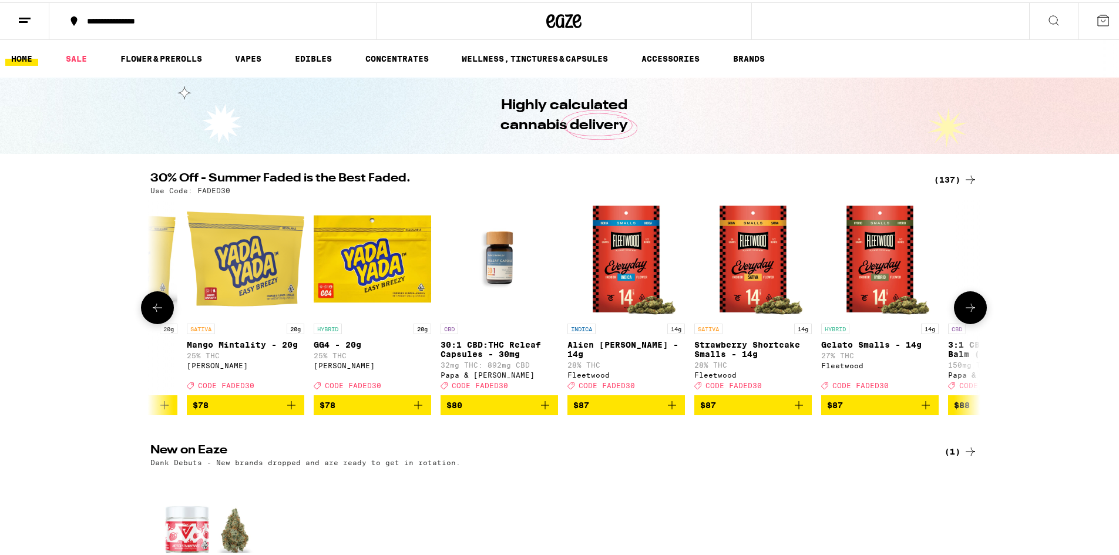
click at [966, 312] on icon at bounding box center [970, 305] width 14 height 14
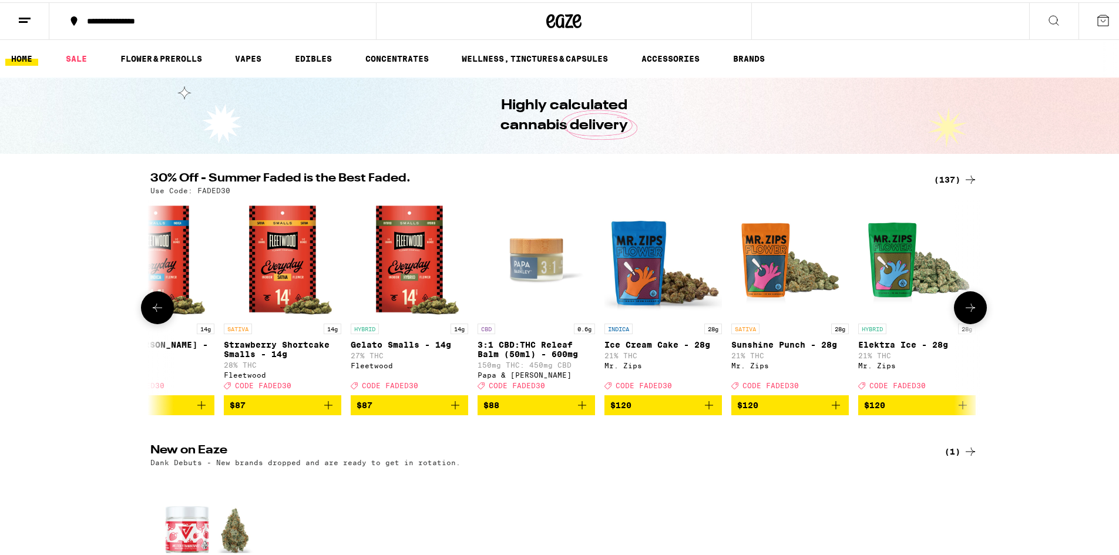
scroll to position [0, 16553]
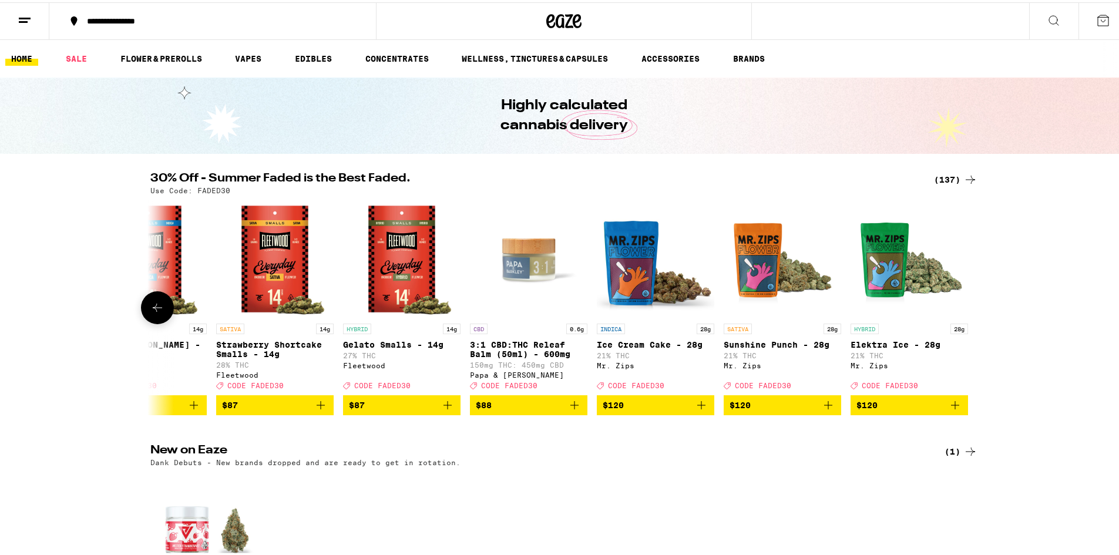
click at [966, 317] on div at bounding box center [970, 305] width 33 height 33
